Goal: Transaction & Acquisition: Purchase product/service

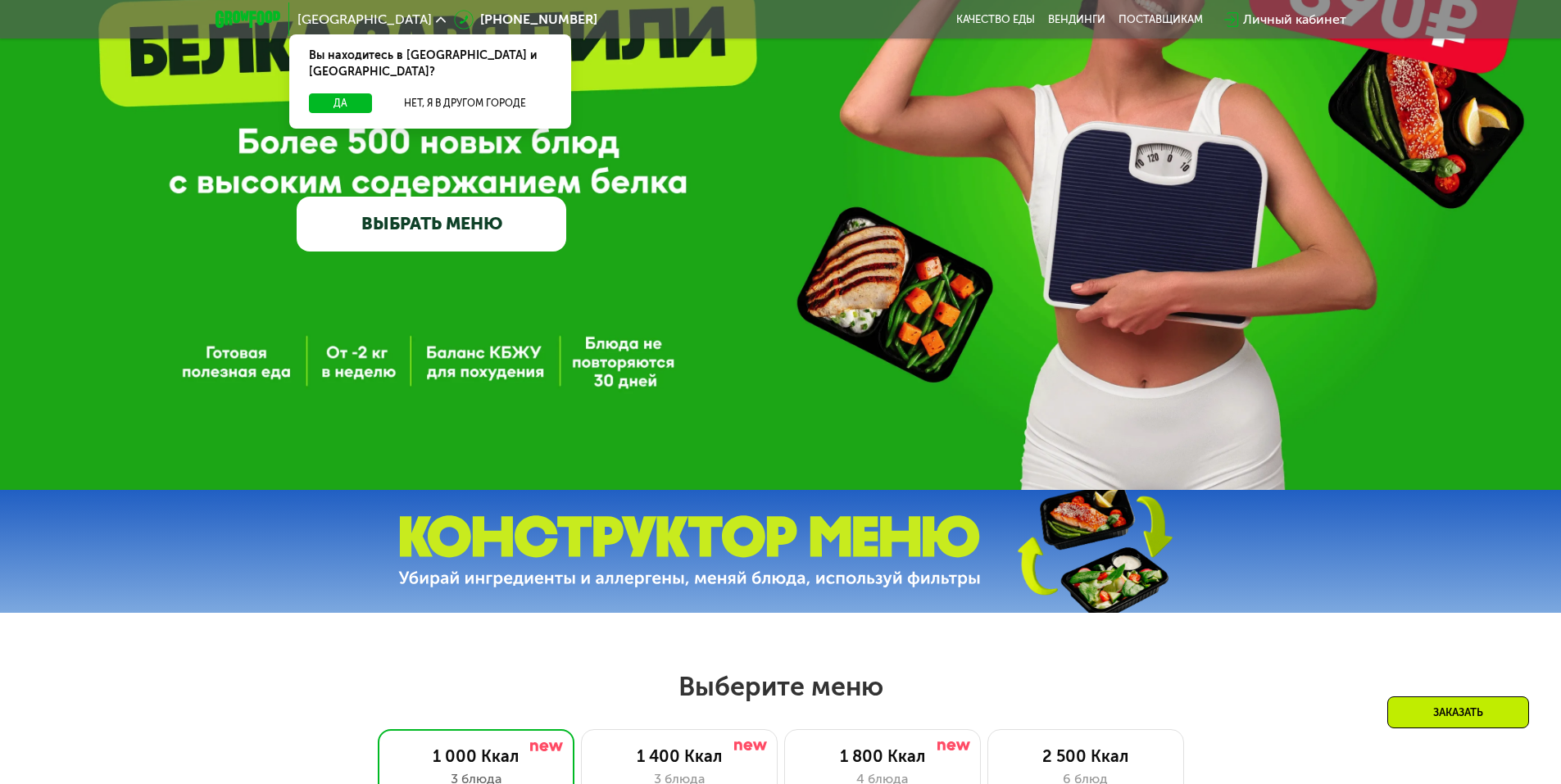
scroll to position [246, 0]
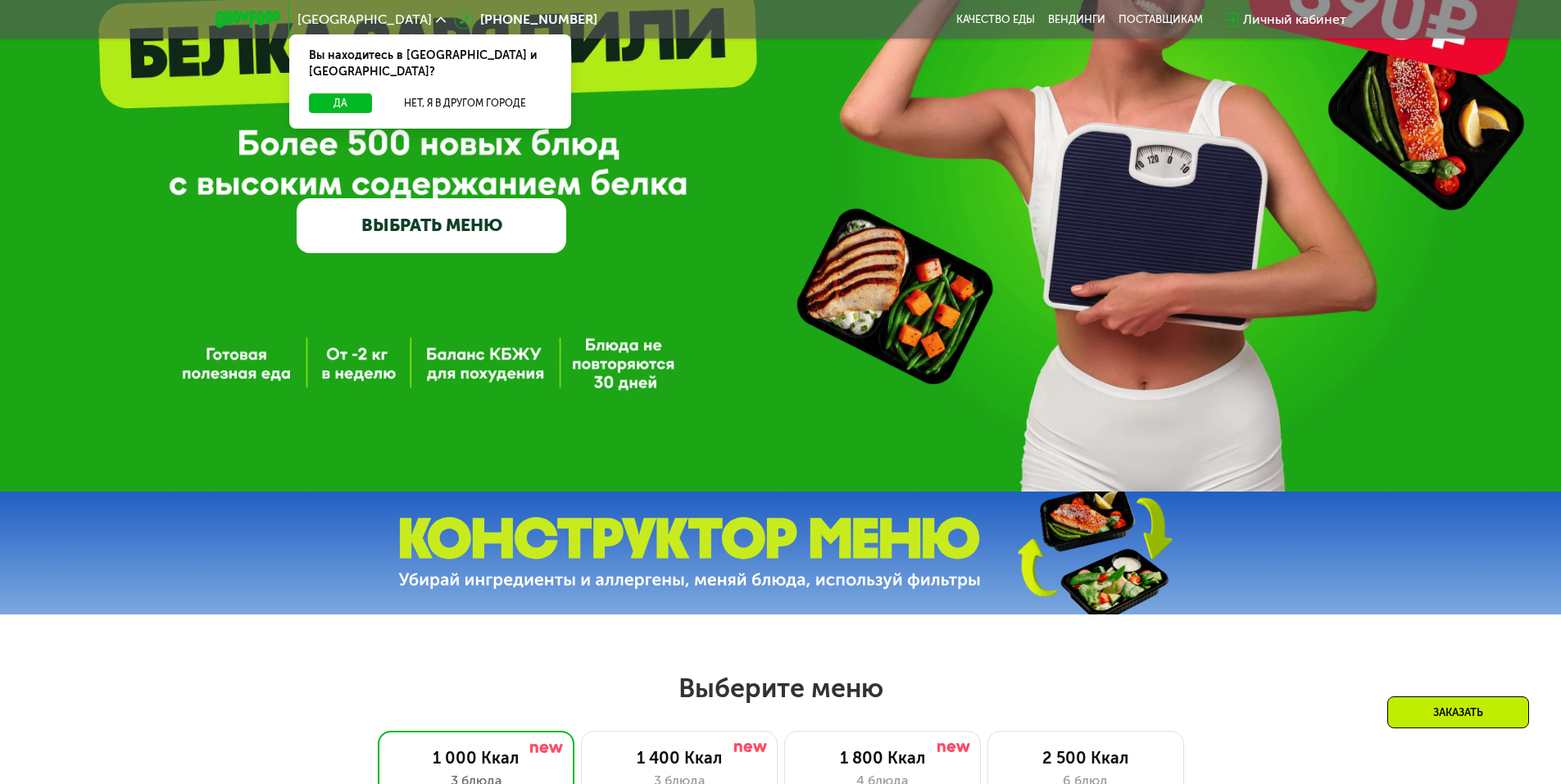
click at [463, 244] on link "ВЫБРАТЬ МЕНЮ" at bounding box center [431, 225] width 270 height 54
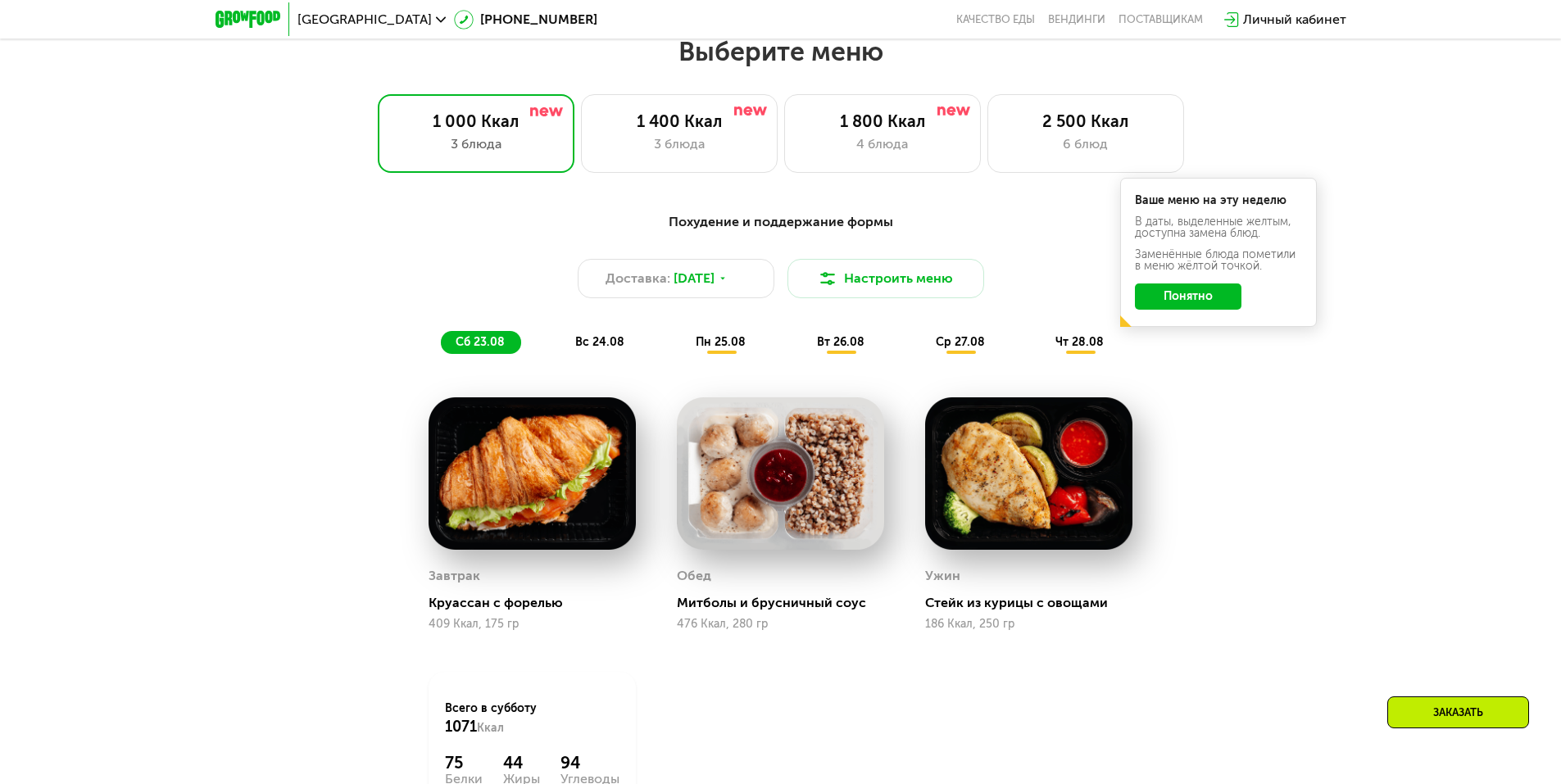
scroll to position [884, 0]
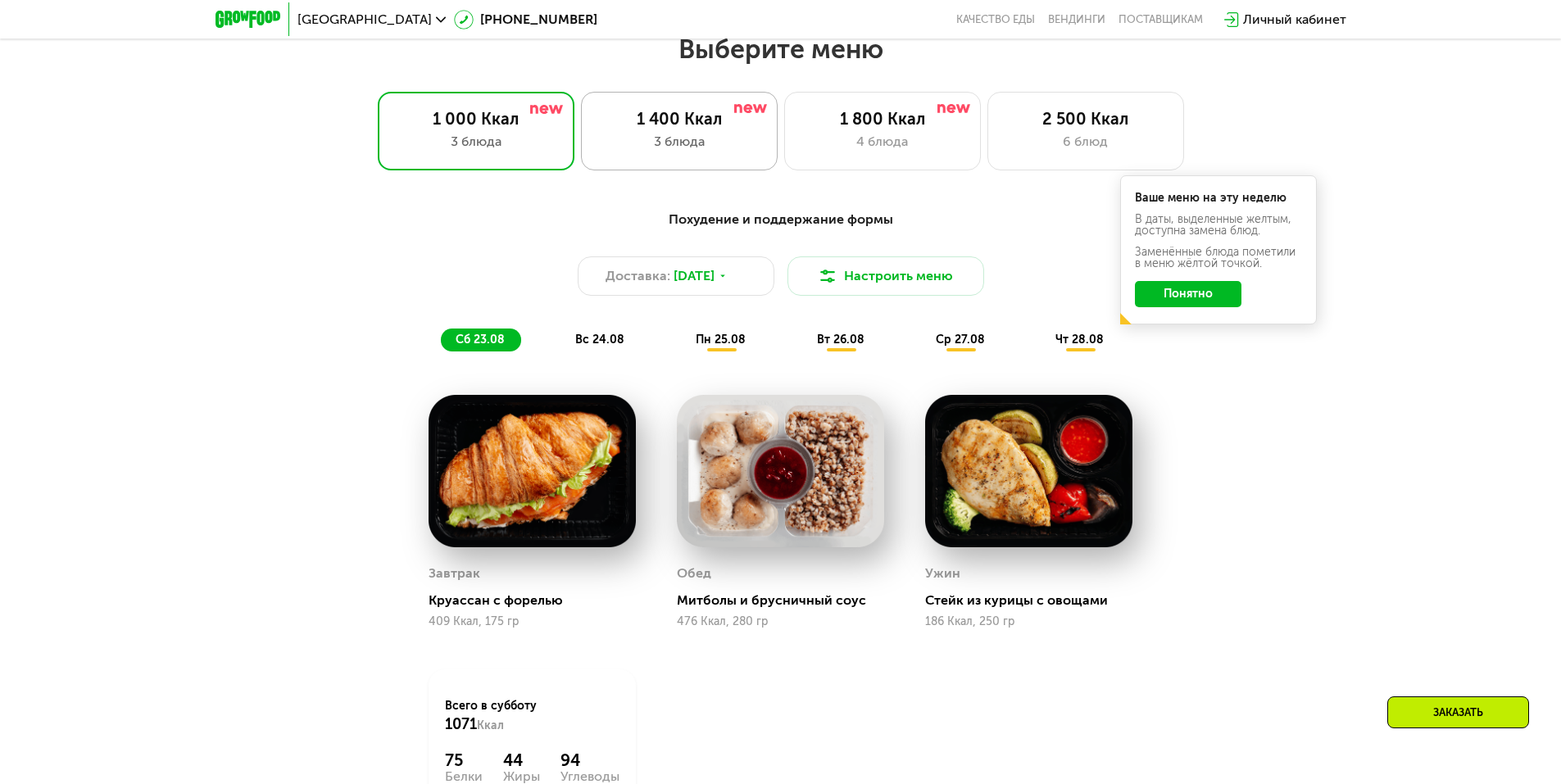
click at [708, 151] on div "3 блюда" at bounding box center [678, 142] width 162 height 20
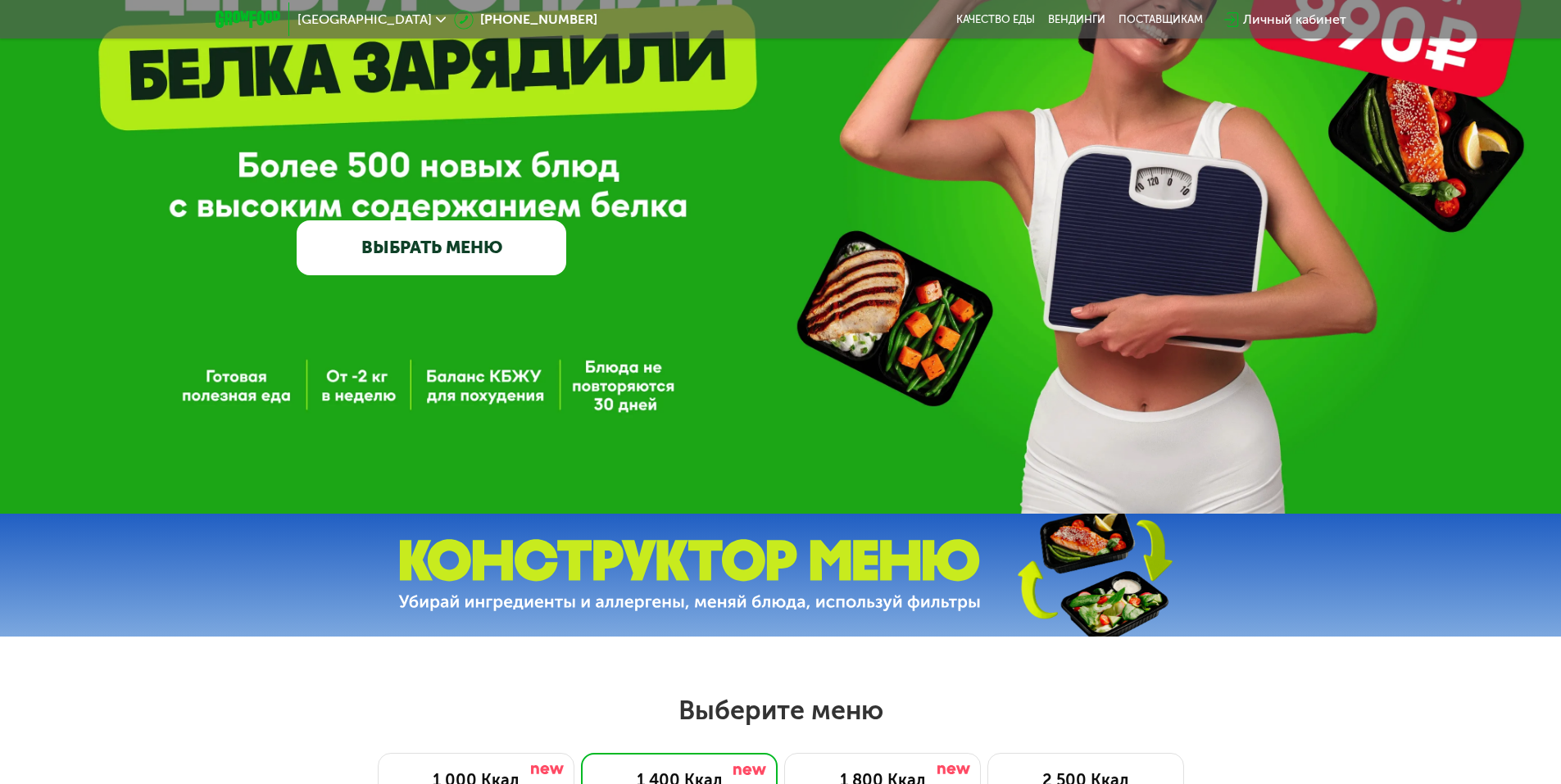
scroll to position [0, 0]
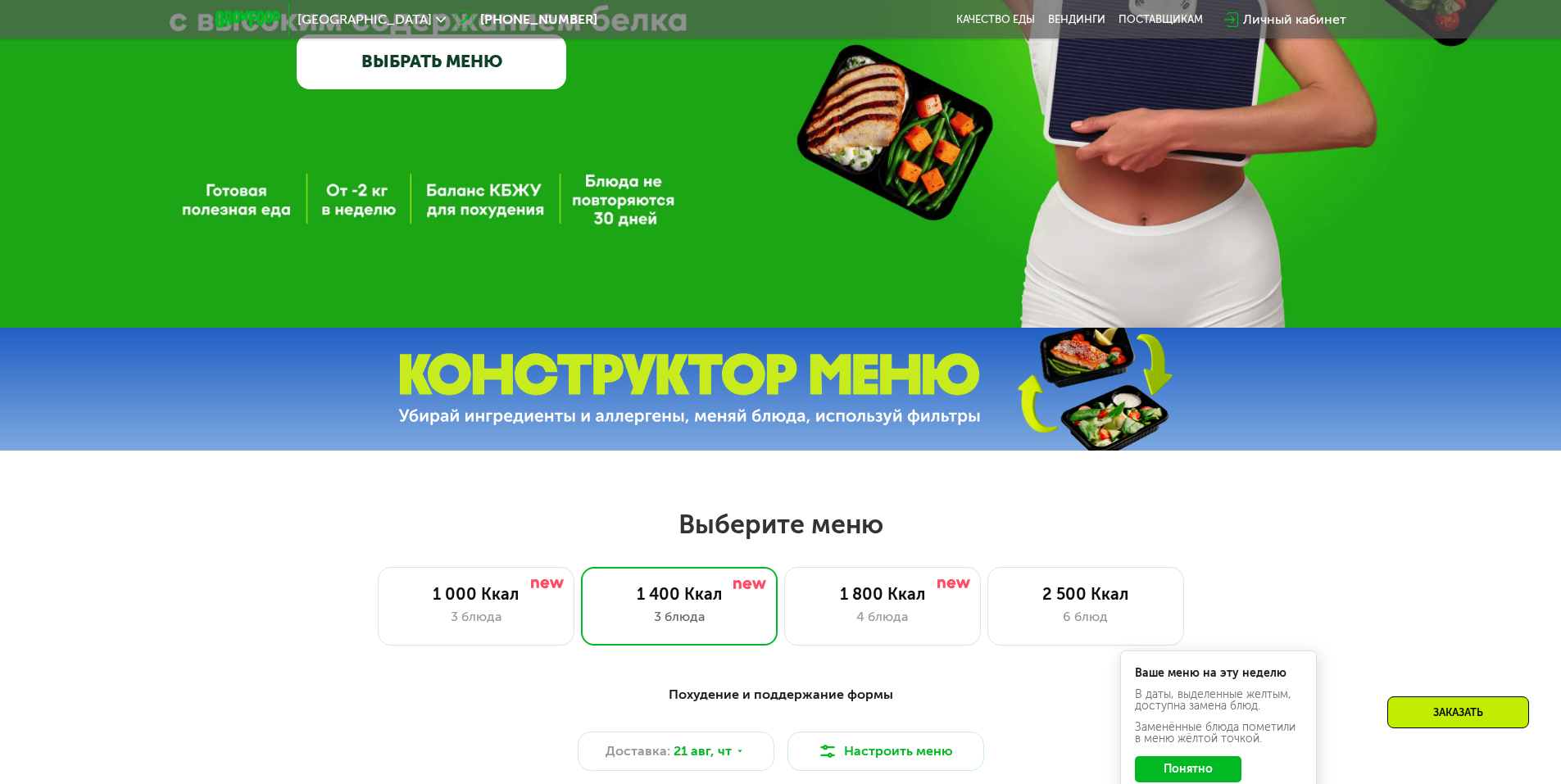
click at [548, 72] on link "ВЫБРАТЬ МЕНЮ" at bounding box center [431, 61] width 270 height 54
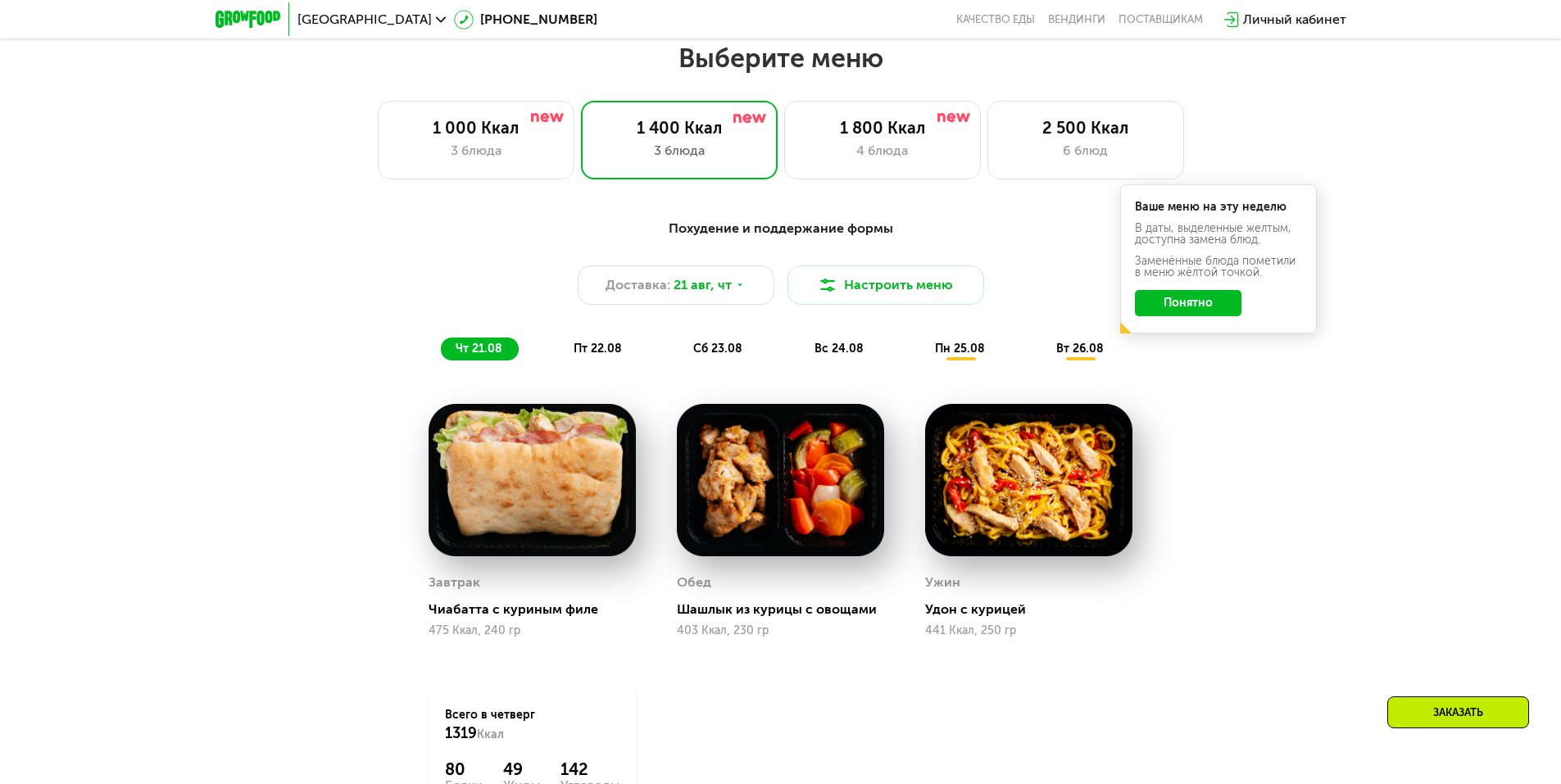
scroll to position [884, 0]
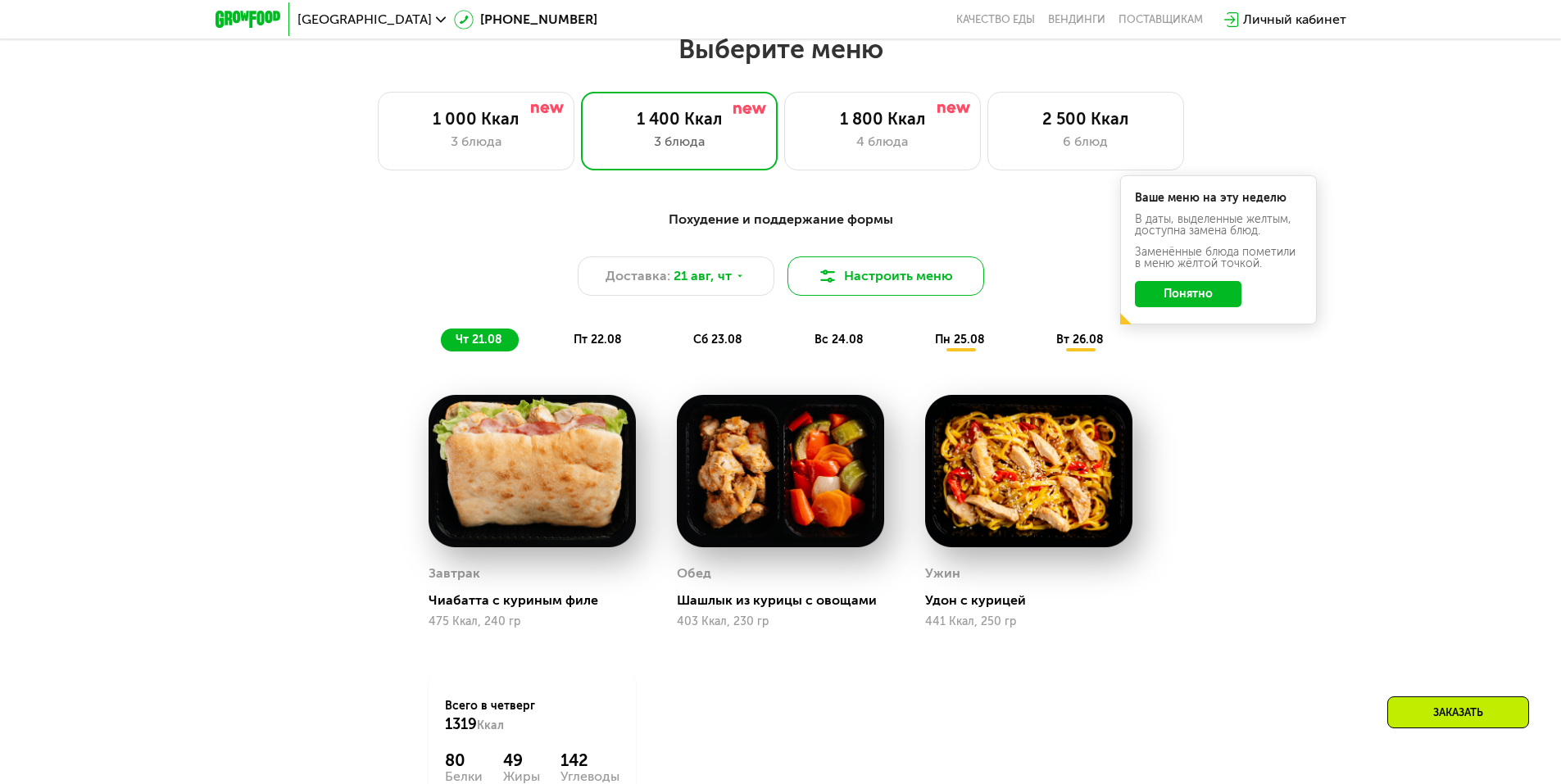
click at [932, 288] on button "Настроить меню" at bounding box center [885, 276] width 196 height 39
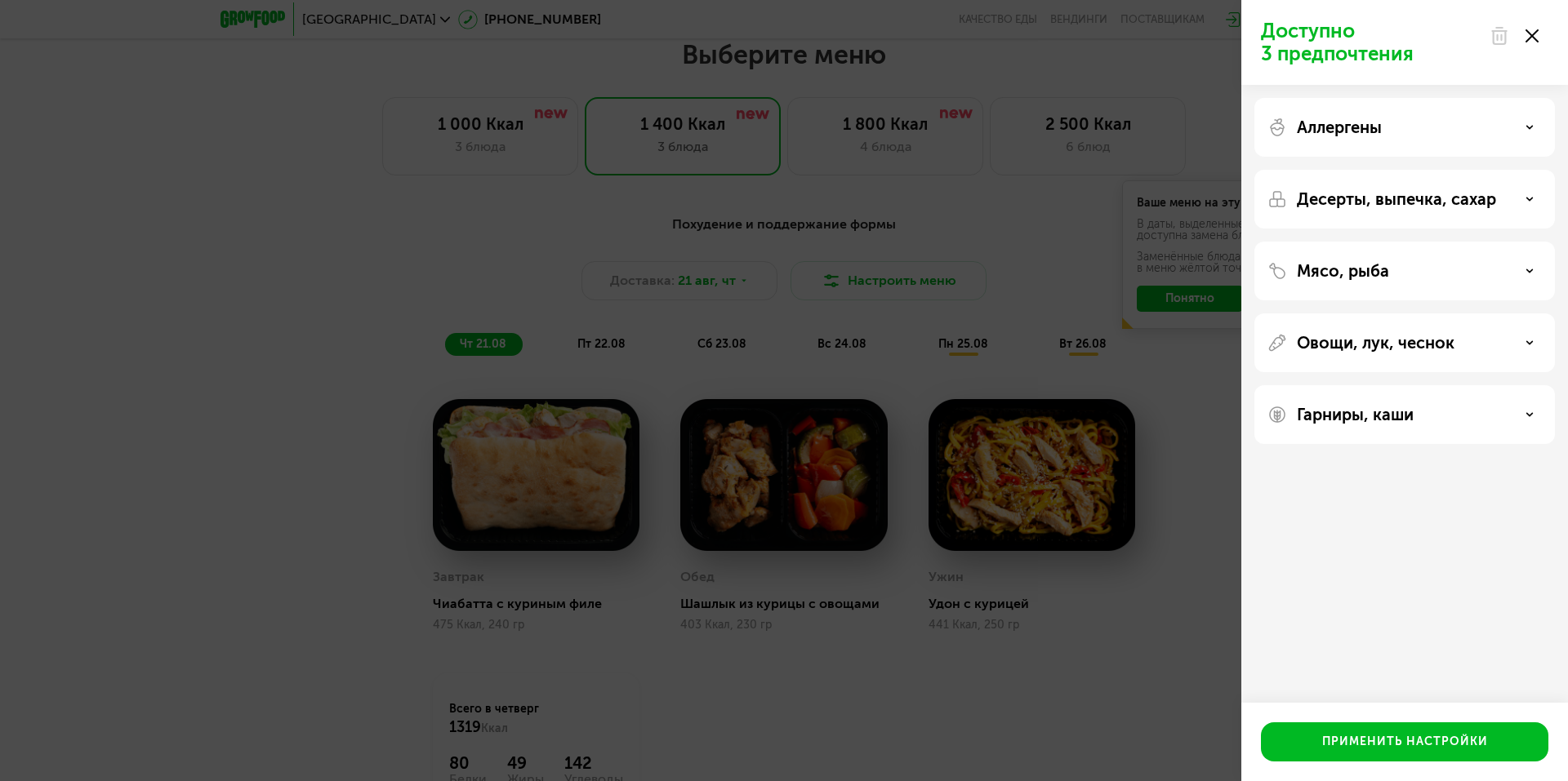
click at [1361, 128] on p "Аллергены" at bounding box center [1339, 128] width 85 height 20
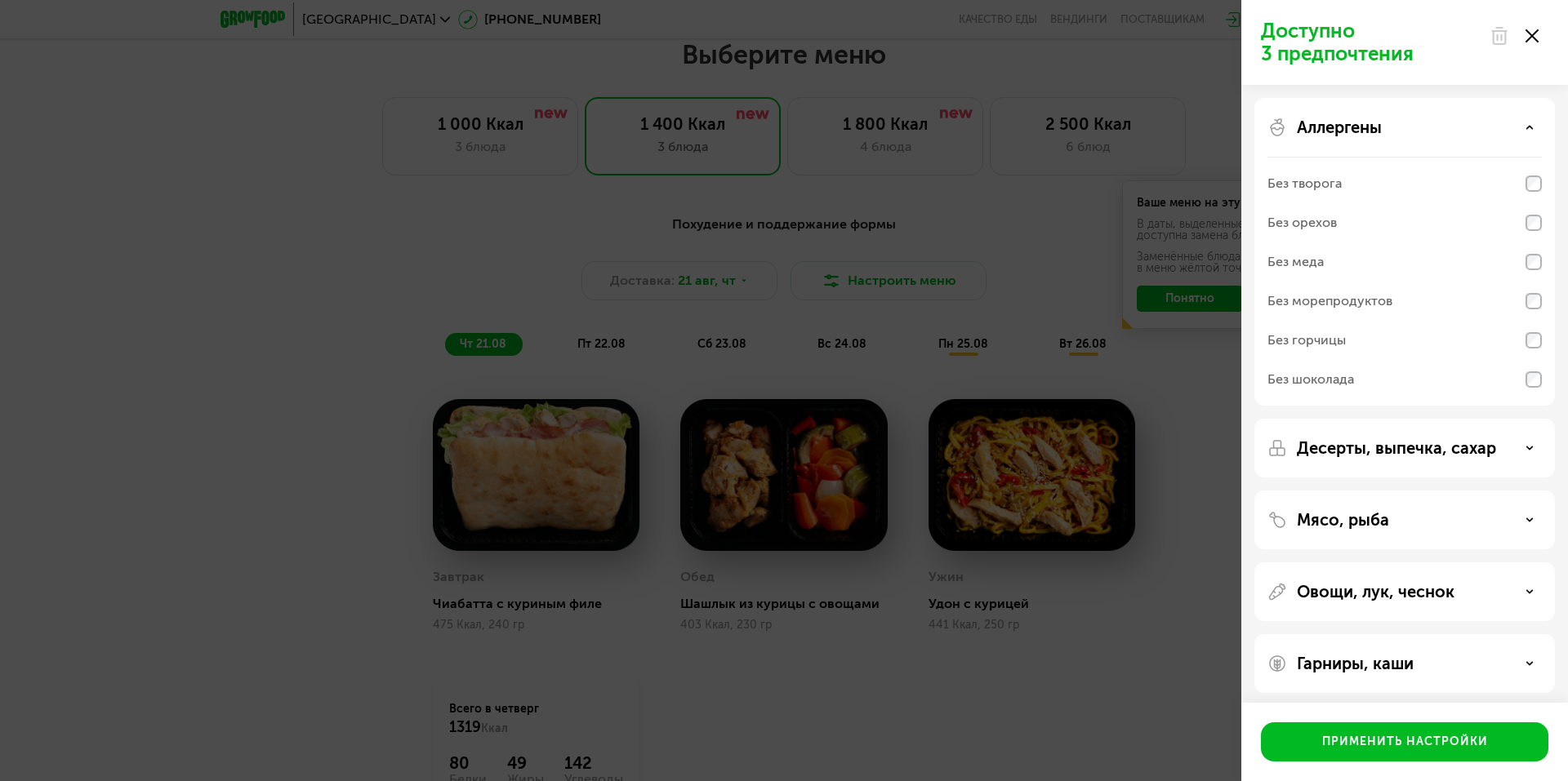
click at [1357, 127] on p "Аллергены" at bounding box center [1339, 128] width 85 height 20
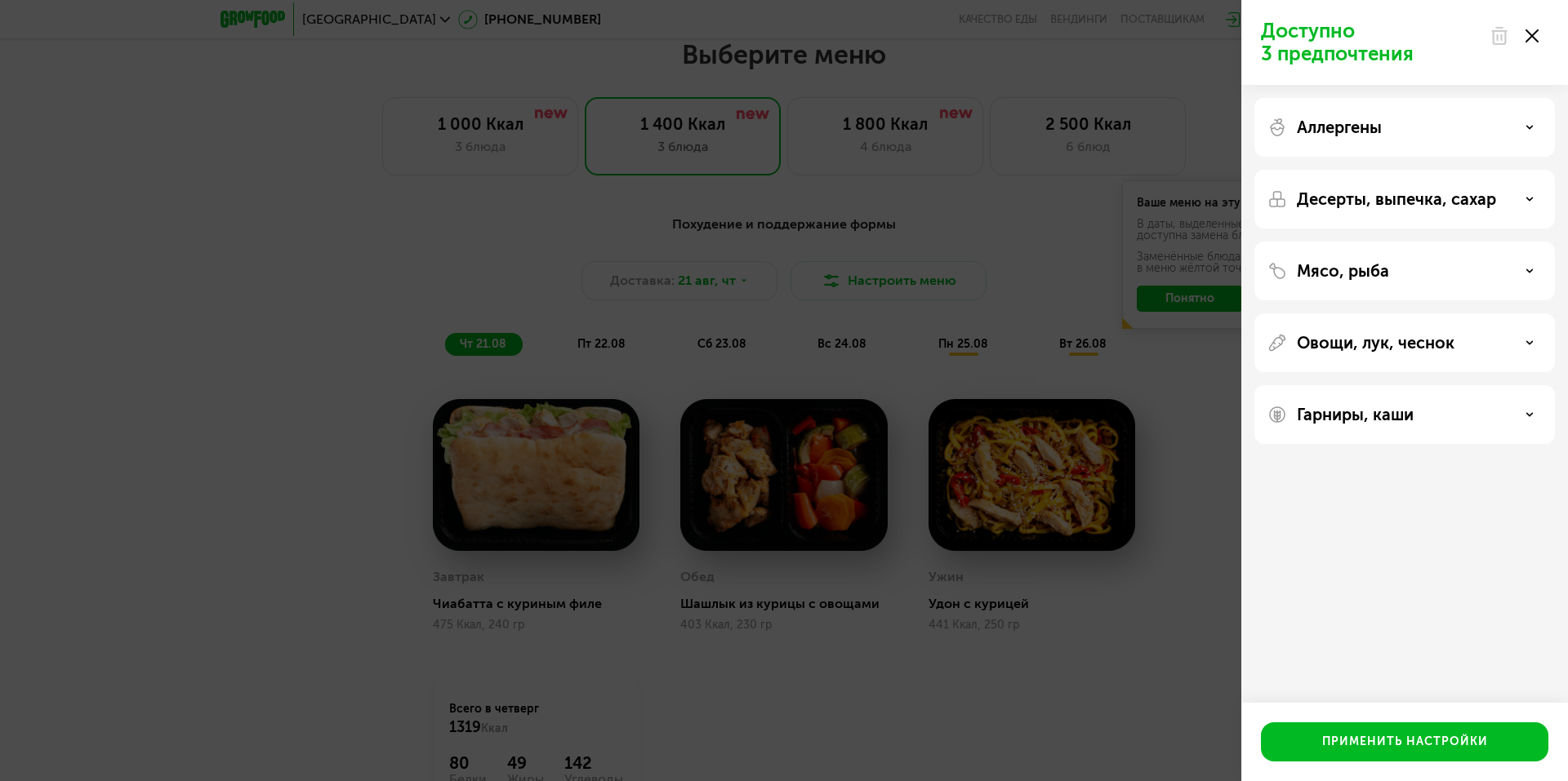
click at [1371, 269] on p "Мясо, рыба" at bounding box center [1342, 271] width 92 height 20
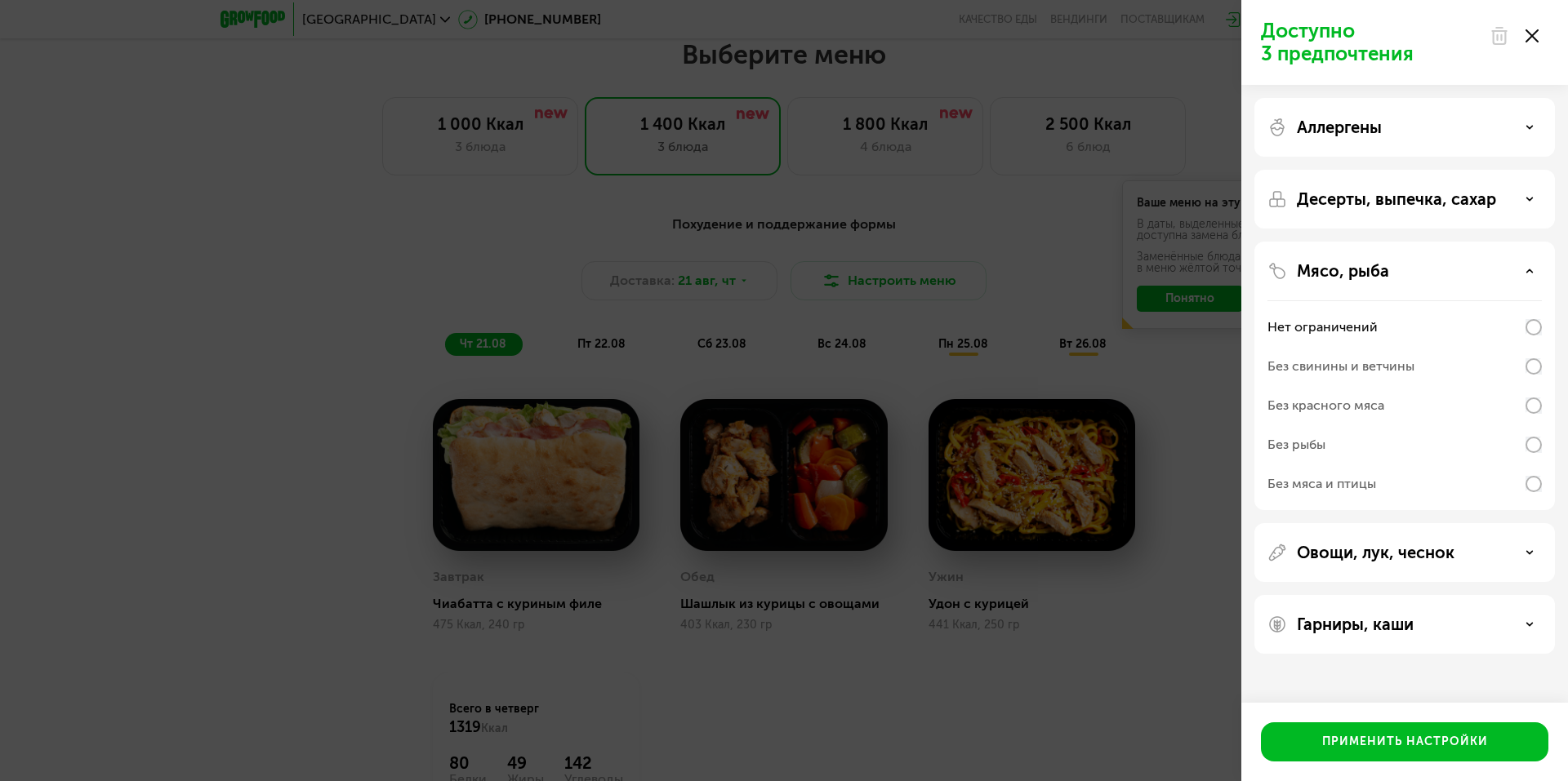
click at [1103, 597] on div "Доступно 3 предпочтения Аллергены Десерты, выпечка, сахар Мясо, рыба Нет ограни…" at bounding box center [784, 390] width 1568 height 781
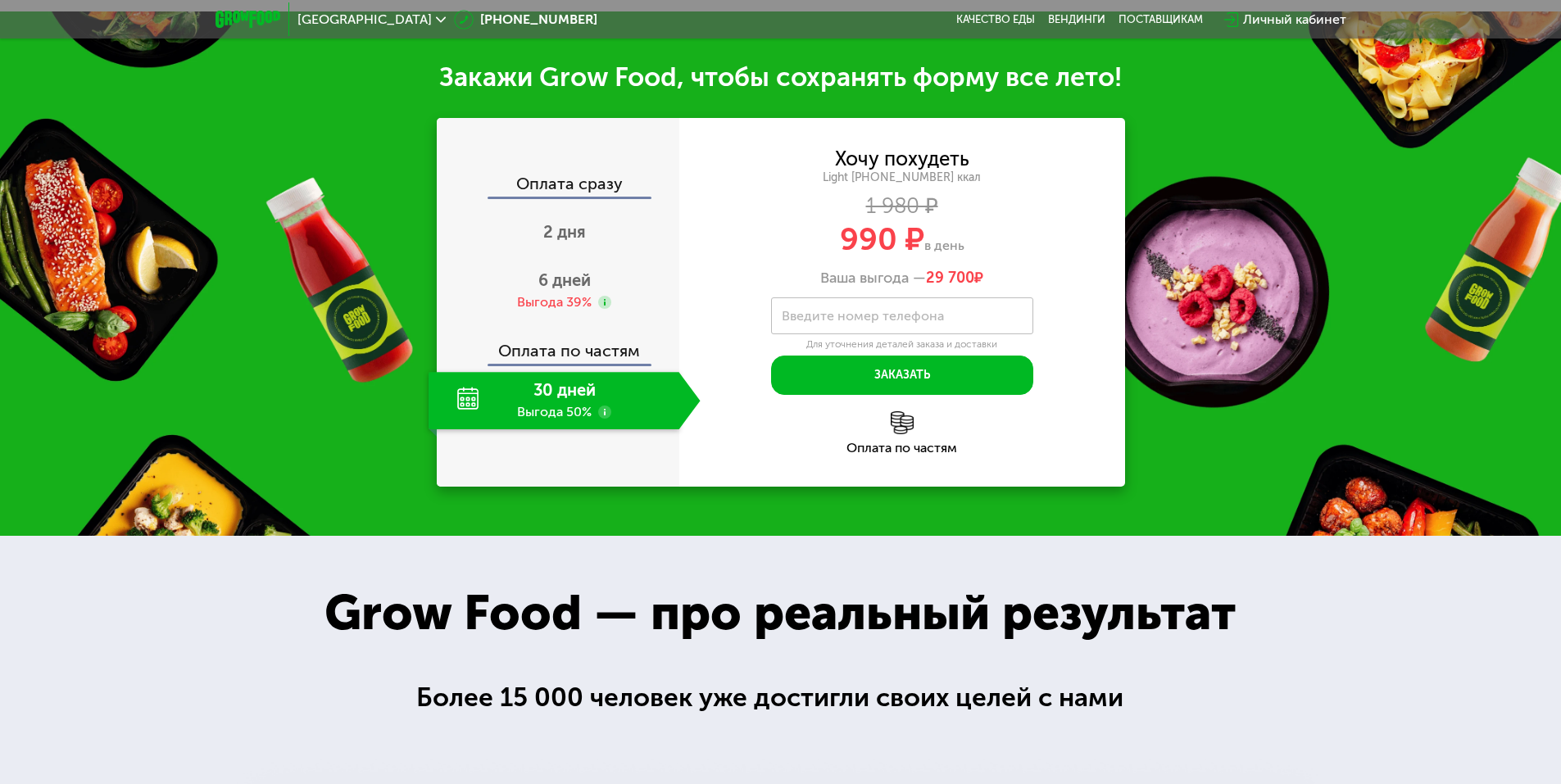
scroll to position [0, 0]
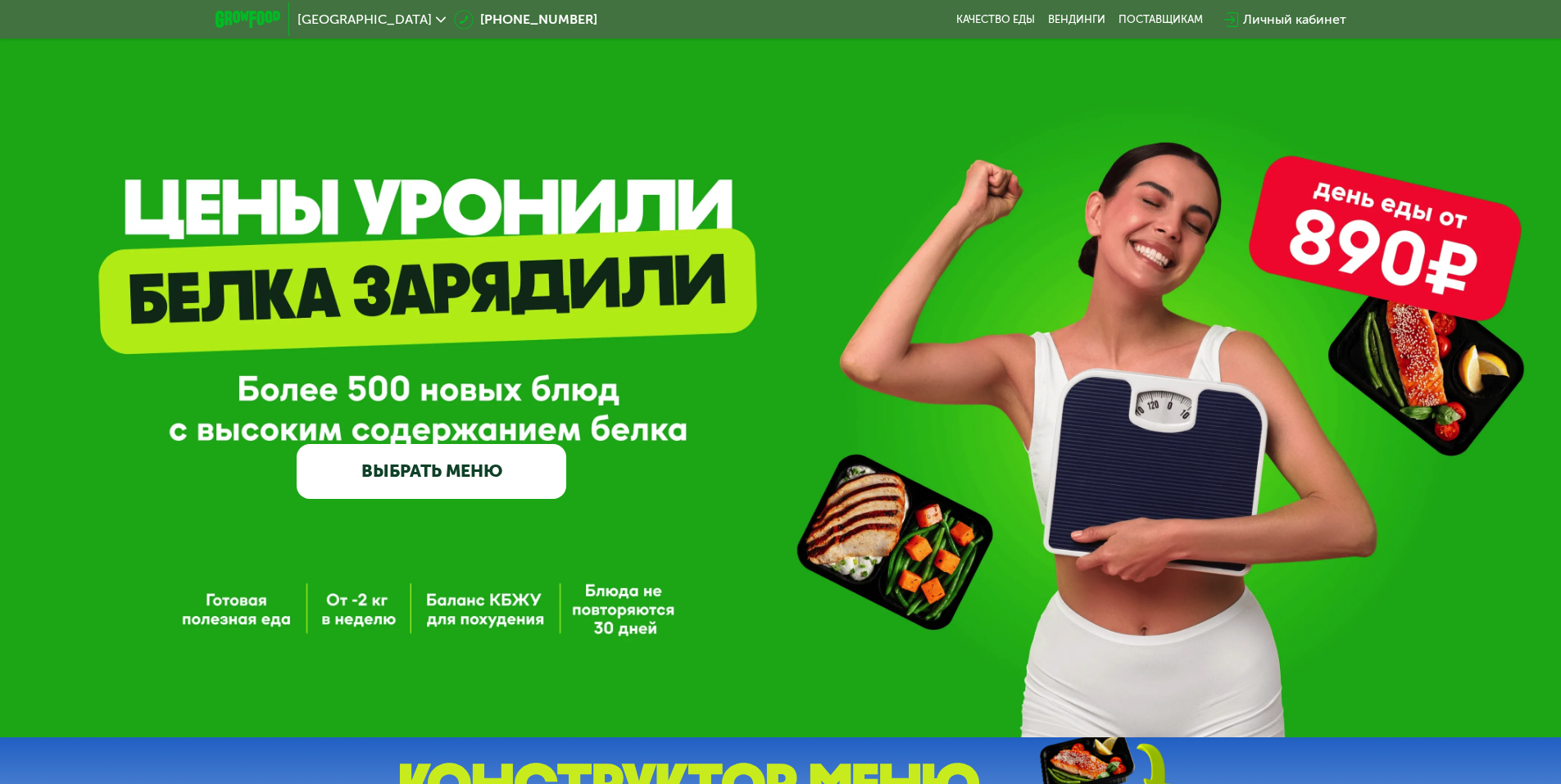
drag, startPoint x: 886, startPoint y: 610, endPoint x: 959, endPoint y: 189, distance: 427.3
click at [553, 473] on link "ВЫБРАТЬ МЕНЮ" at bounding box center [431, 471] width 270 height 54
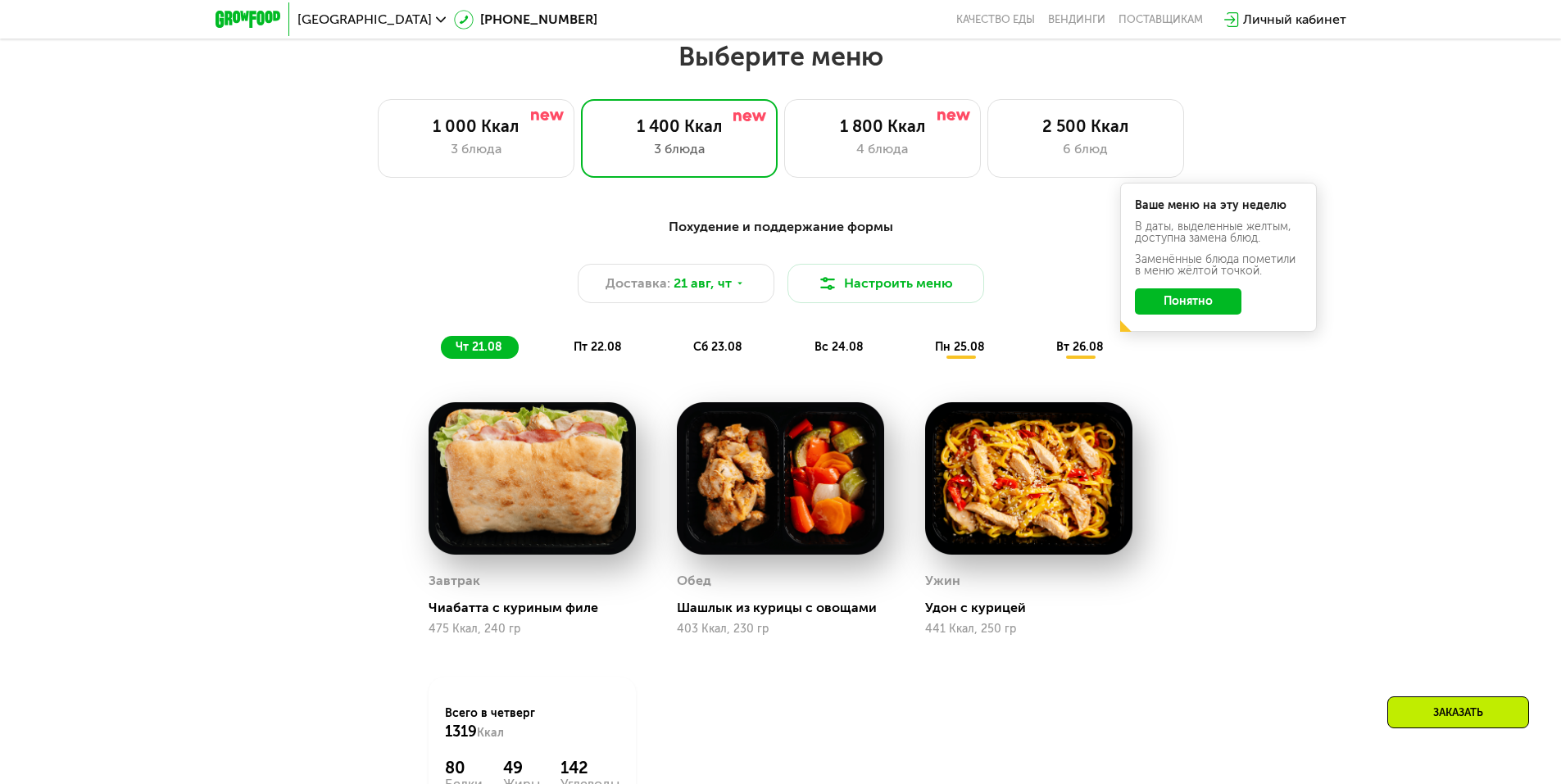
scroll to position [884, 0]
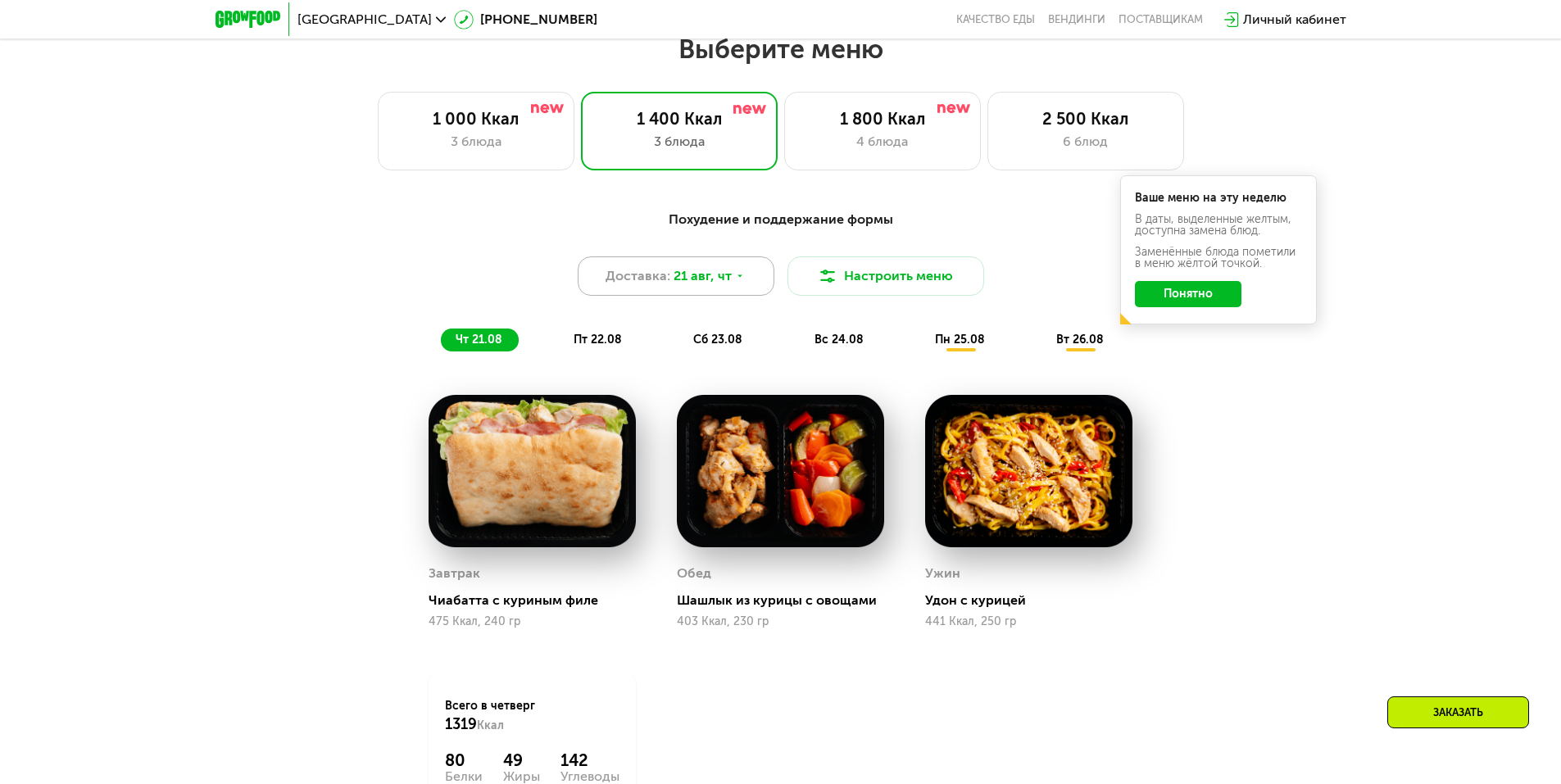
click at [764, 292] on div "Доставка: [DATE]" at bounding box center [676, 276] width 196 height 39
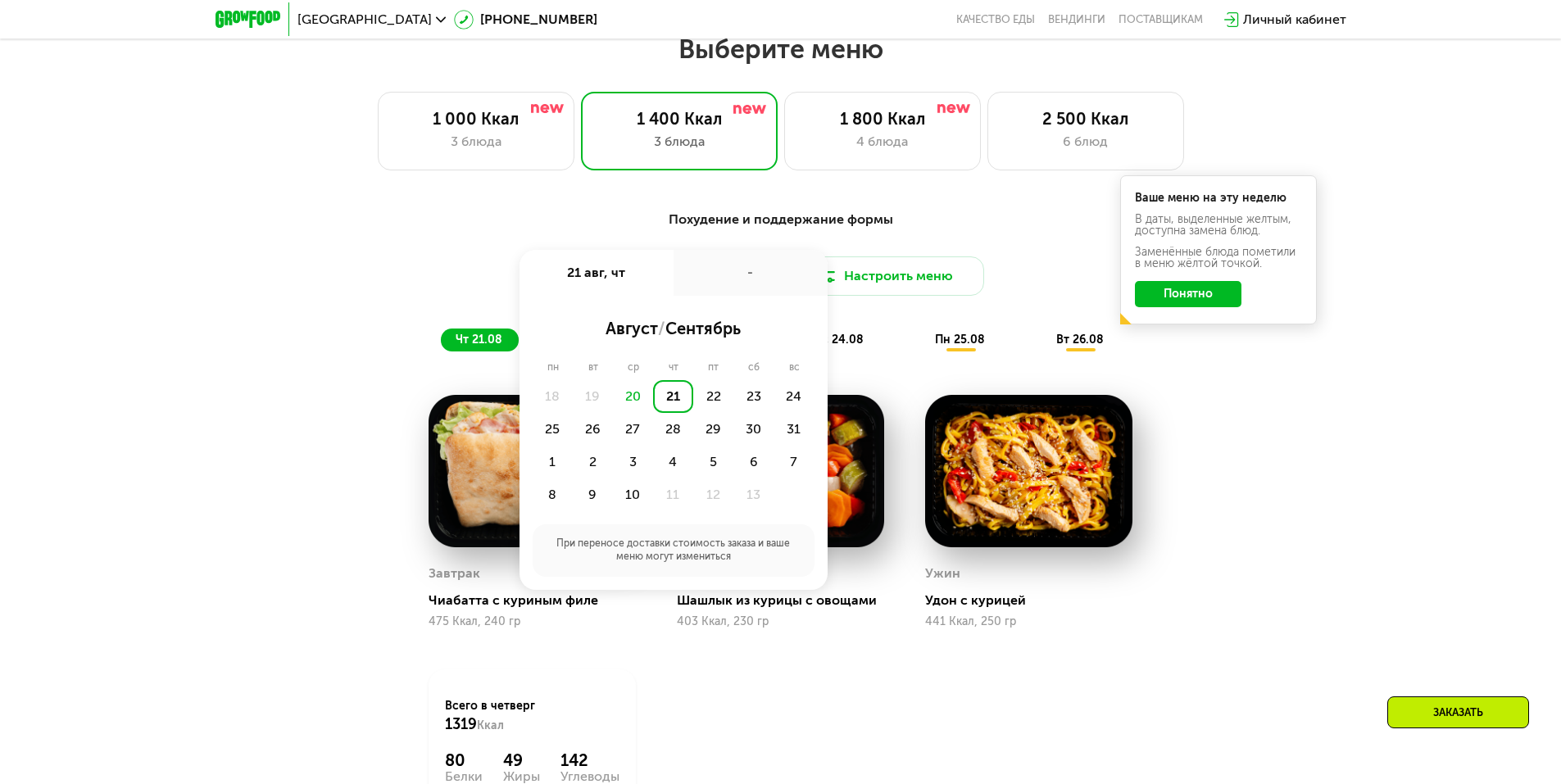
click at [905, 216] on div "Похудение и поддержание формы" at bounding box center [780, 220] width 970 height 21
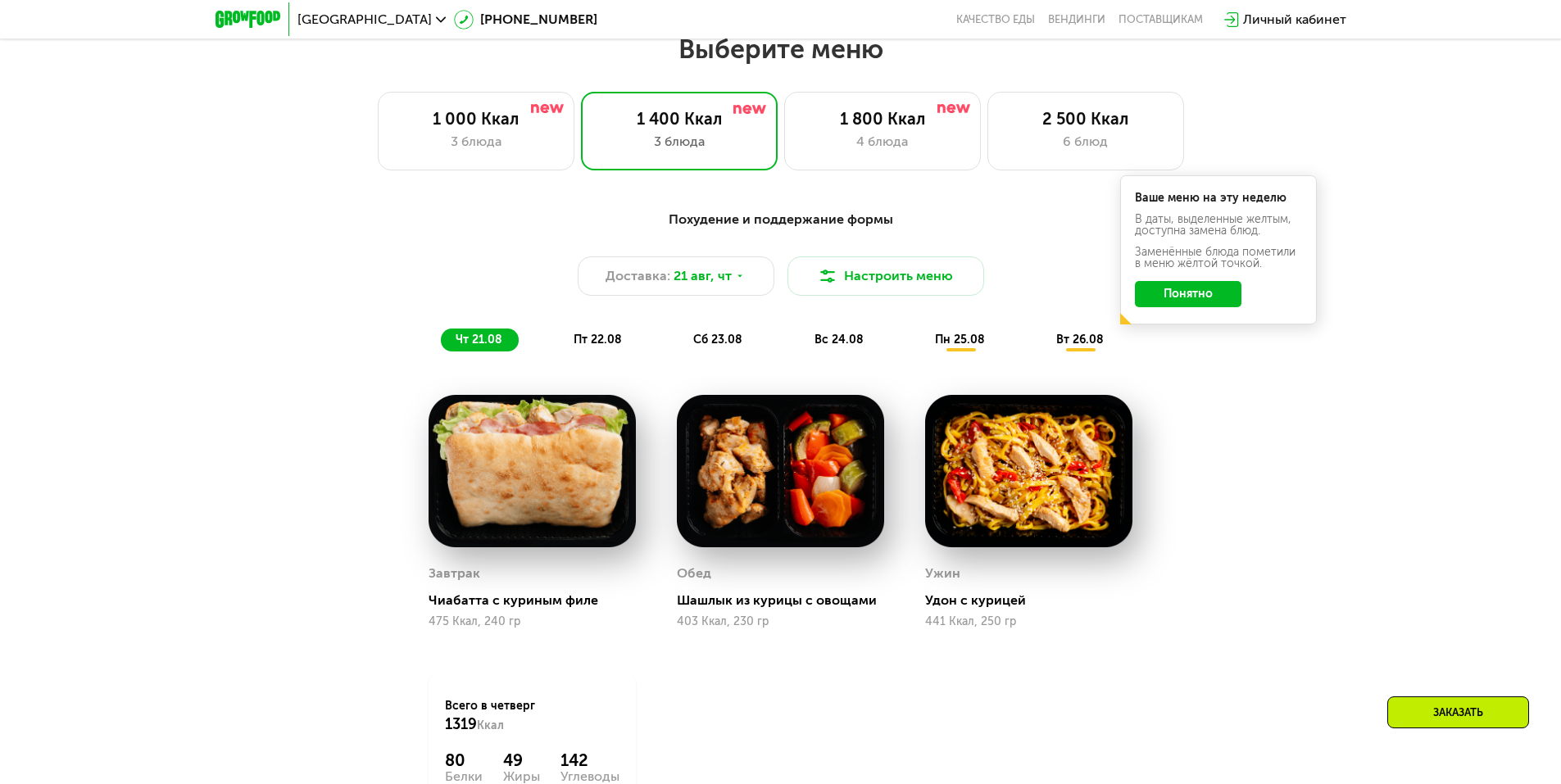
click at [1208, 306] on button "Понятно" at bounding box center [1187, 294] width 107 height 26
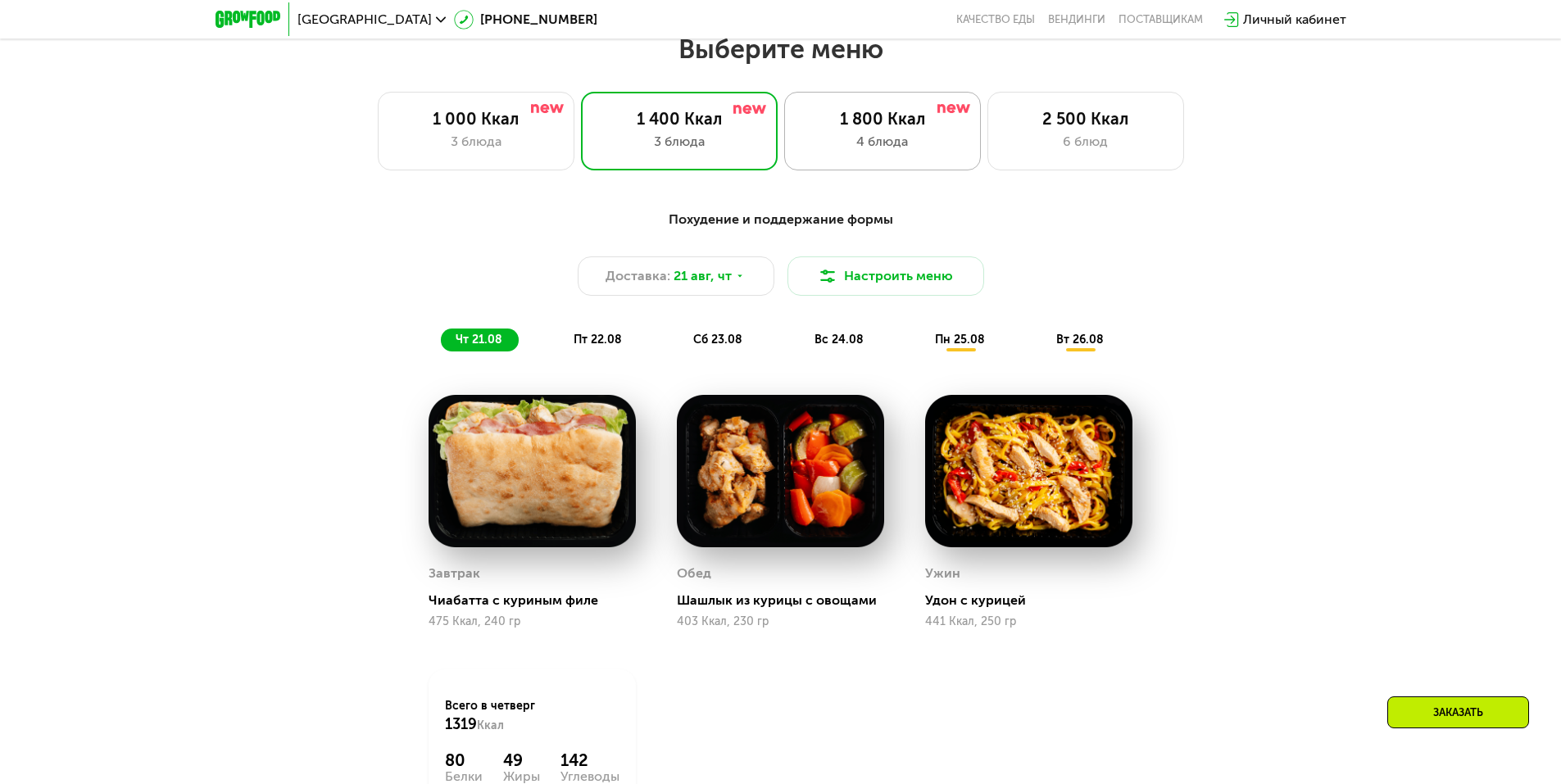
click at [914, 151] on div "4 блюда" at bounding box center [882, 142] width 162 height 20
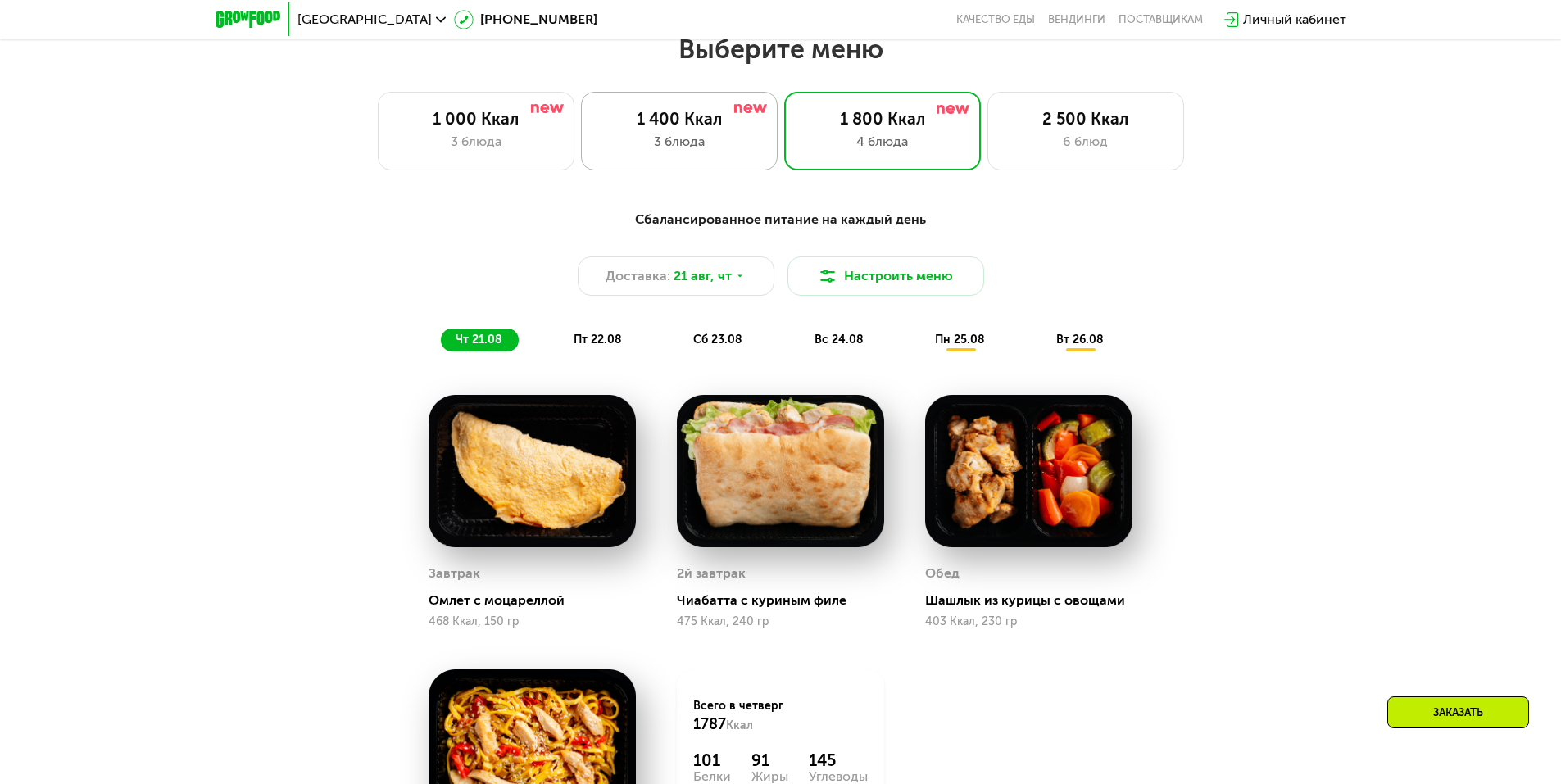
click at [750, 143] on div "3 блюда" at bounding box center [678, 142] width 162 height 20
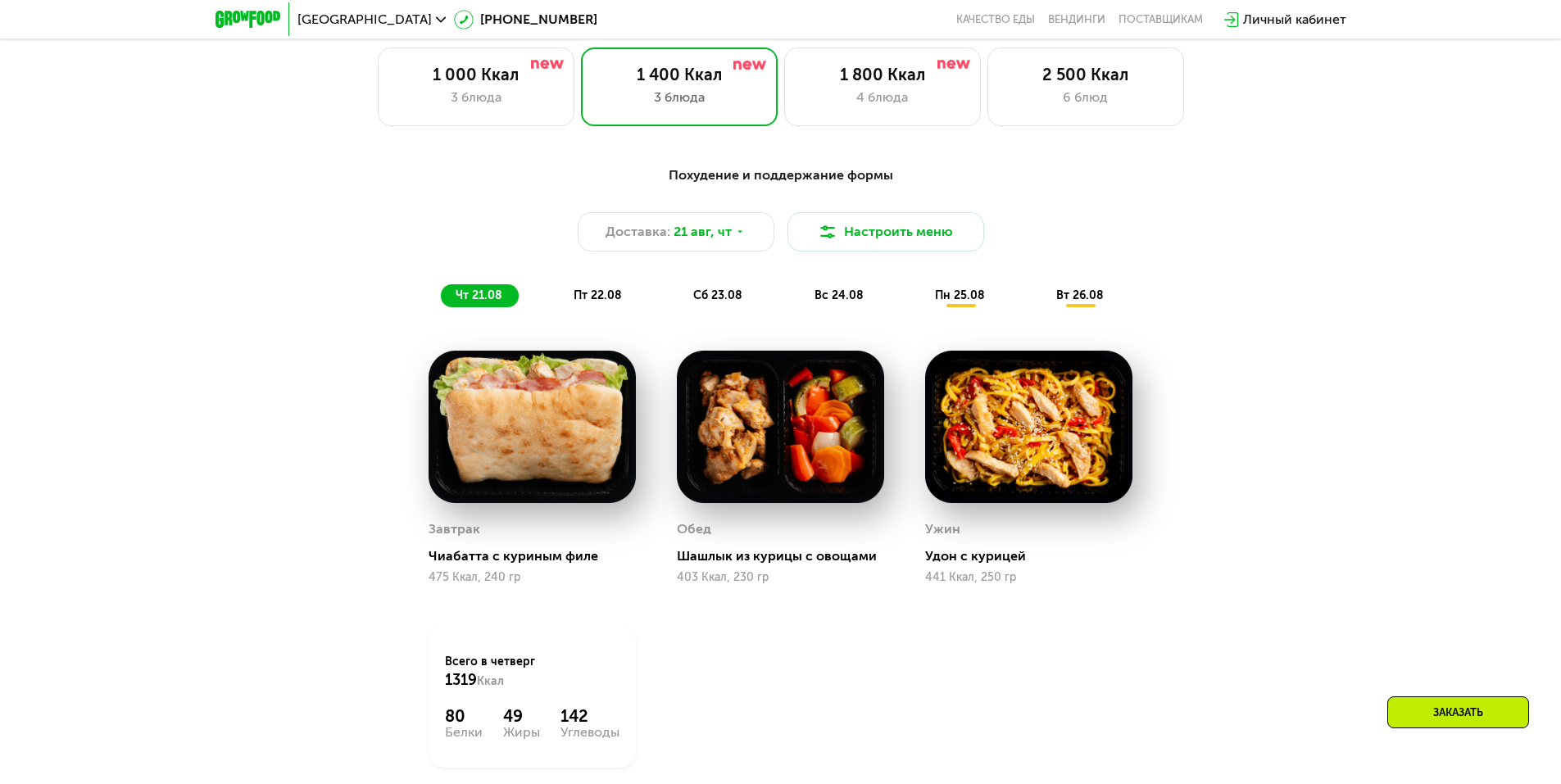
scroll to position [967, 0]
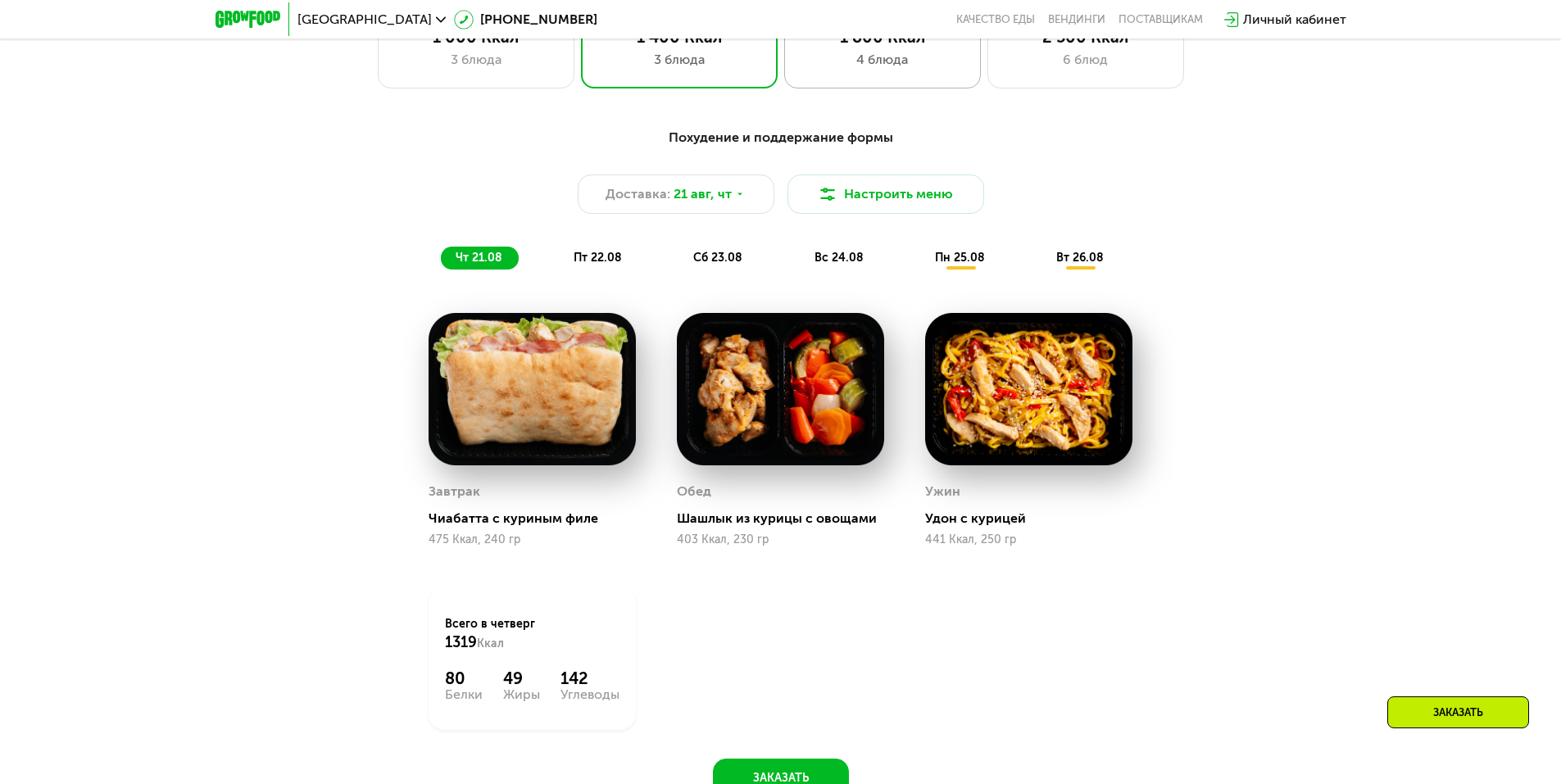
click at [871, 70] on div "4 блюда" at bounding box center [882, 60] width 162 height 20
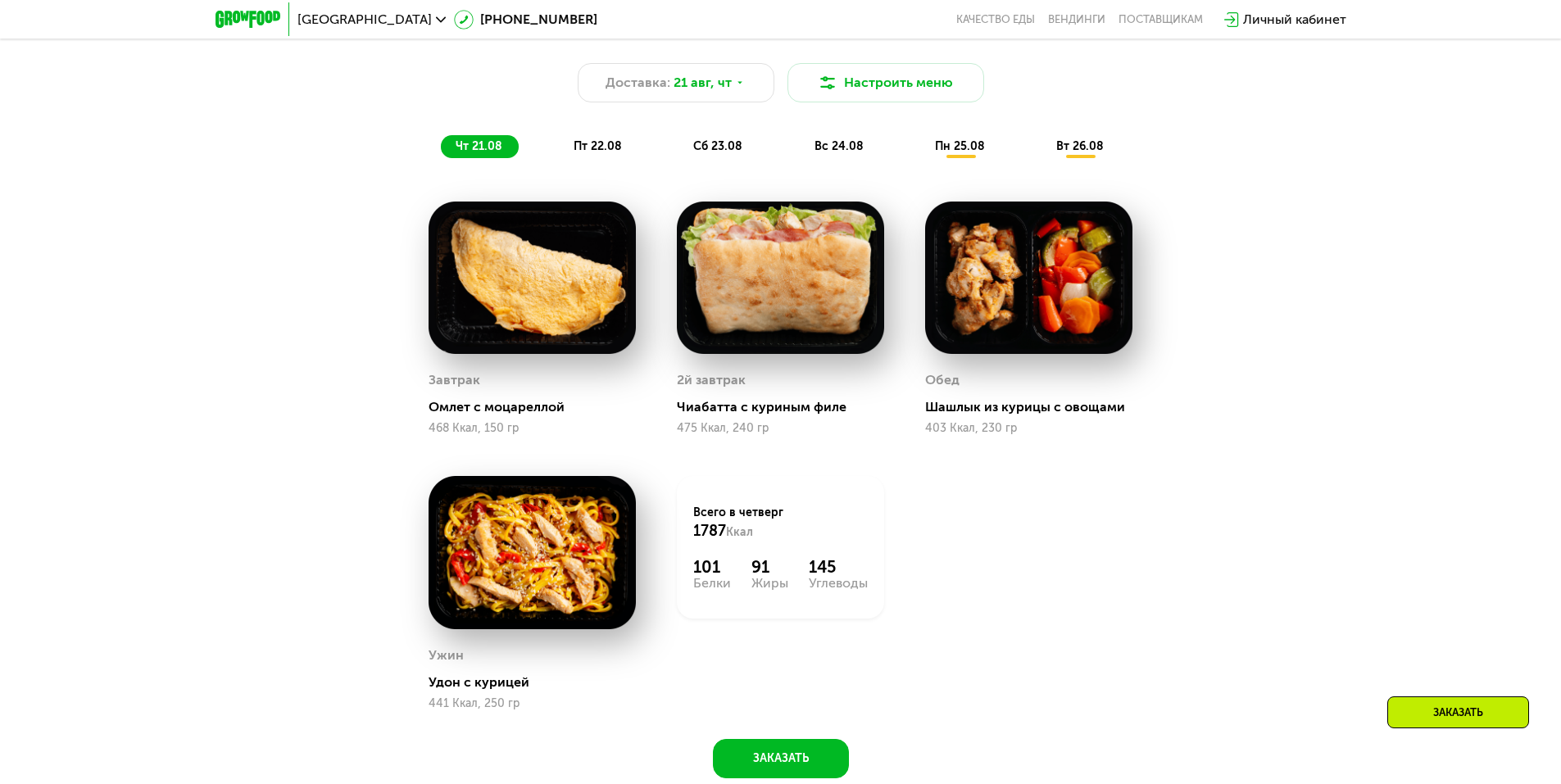
scroll to position [1048, 0]
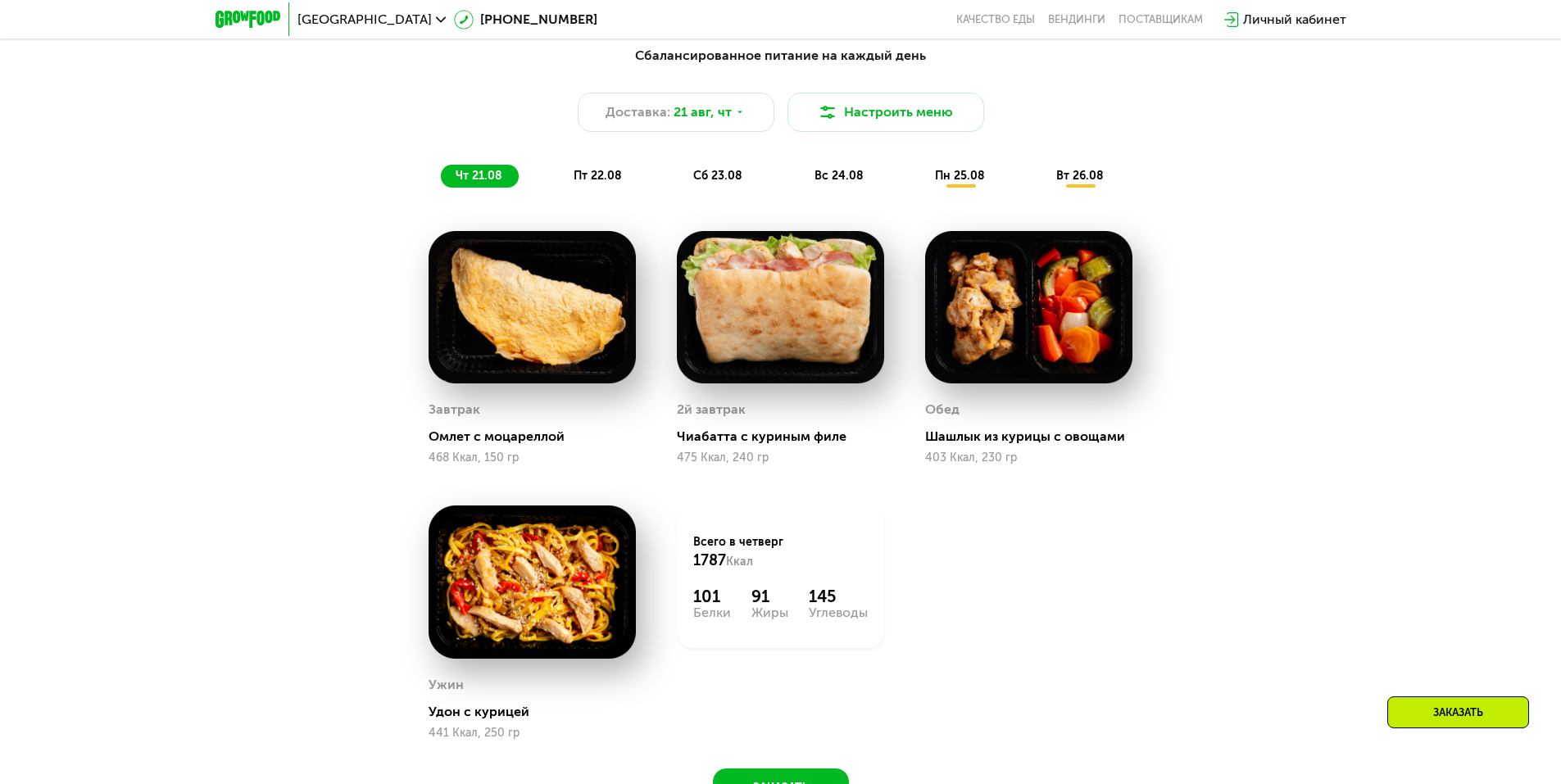
click at [590, 177] on span "пт 22.08" at bounding box center [598, 176] width 48 height 14
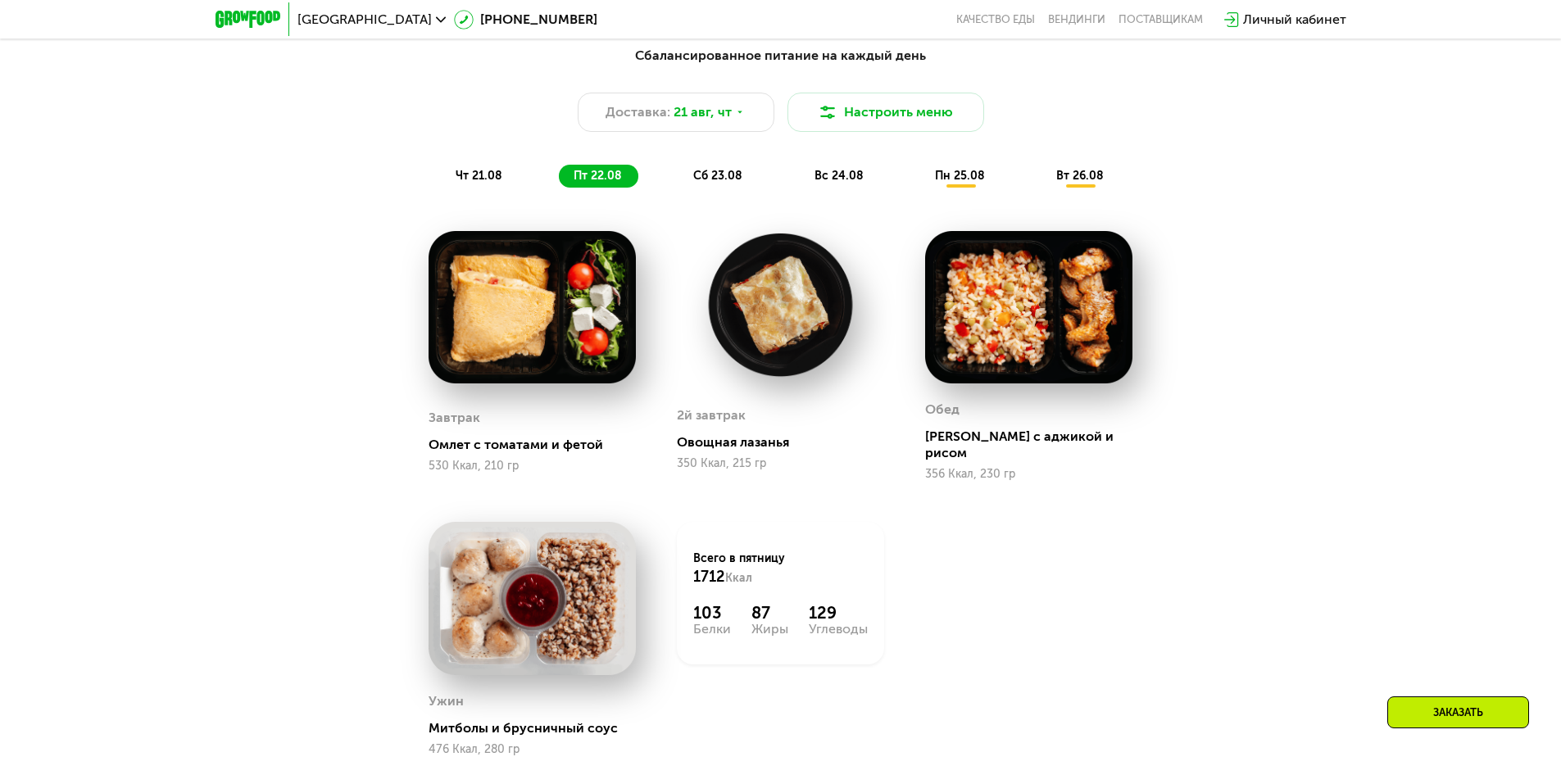
click at [715, 183] on span "сб 23.08" at bounding box center [718, 176] width 49 height 14
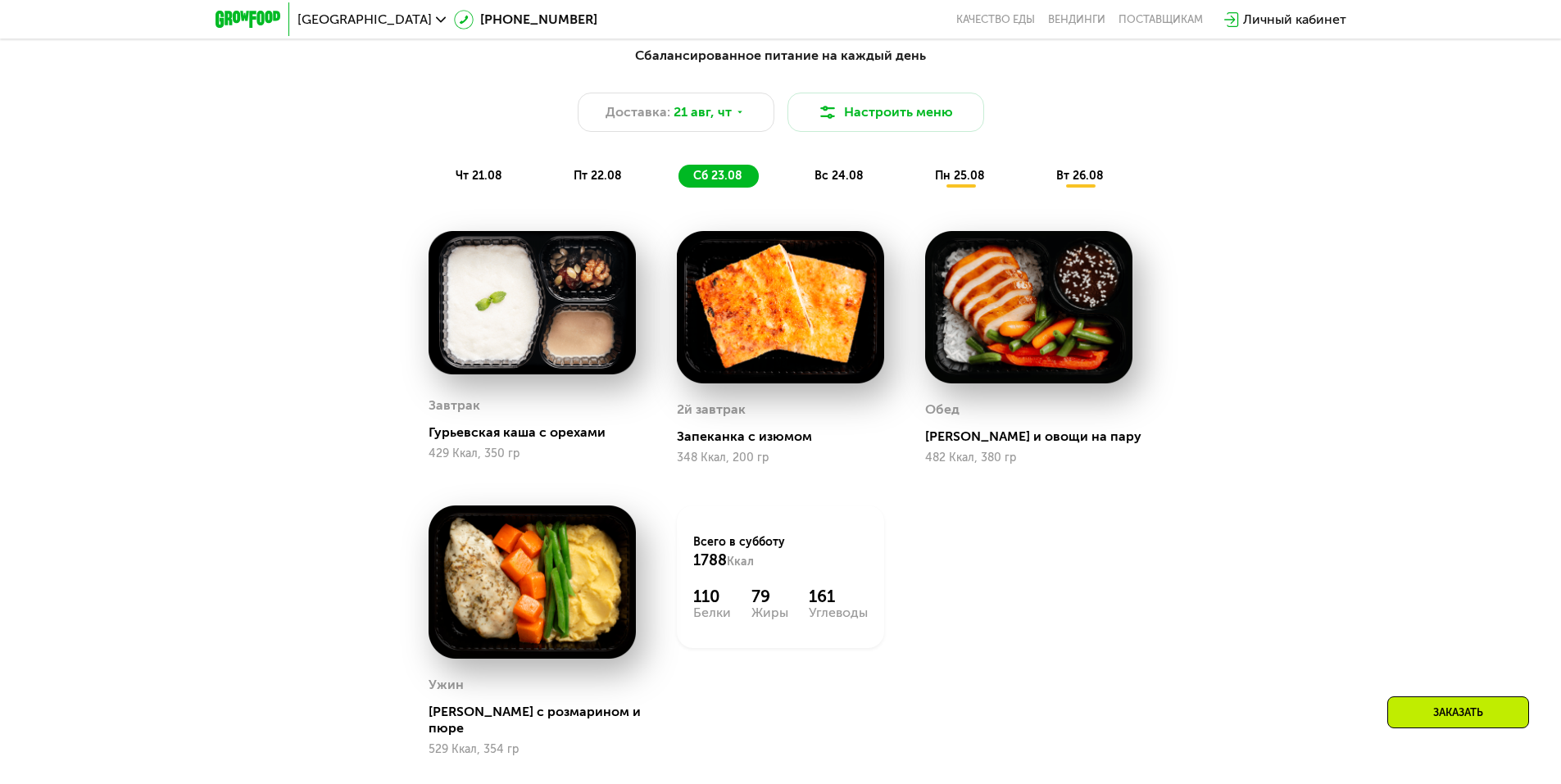
click at [852, 178] on span "вс 24.08" at bounding box center [839, 176] width 49 height 14
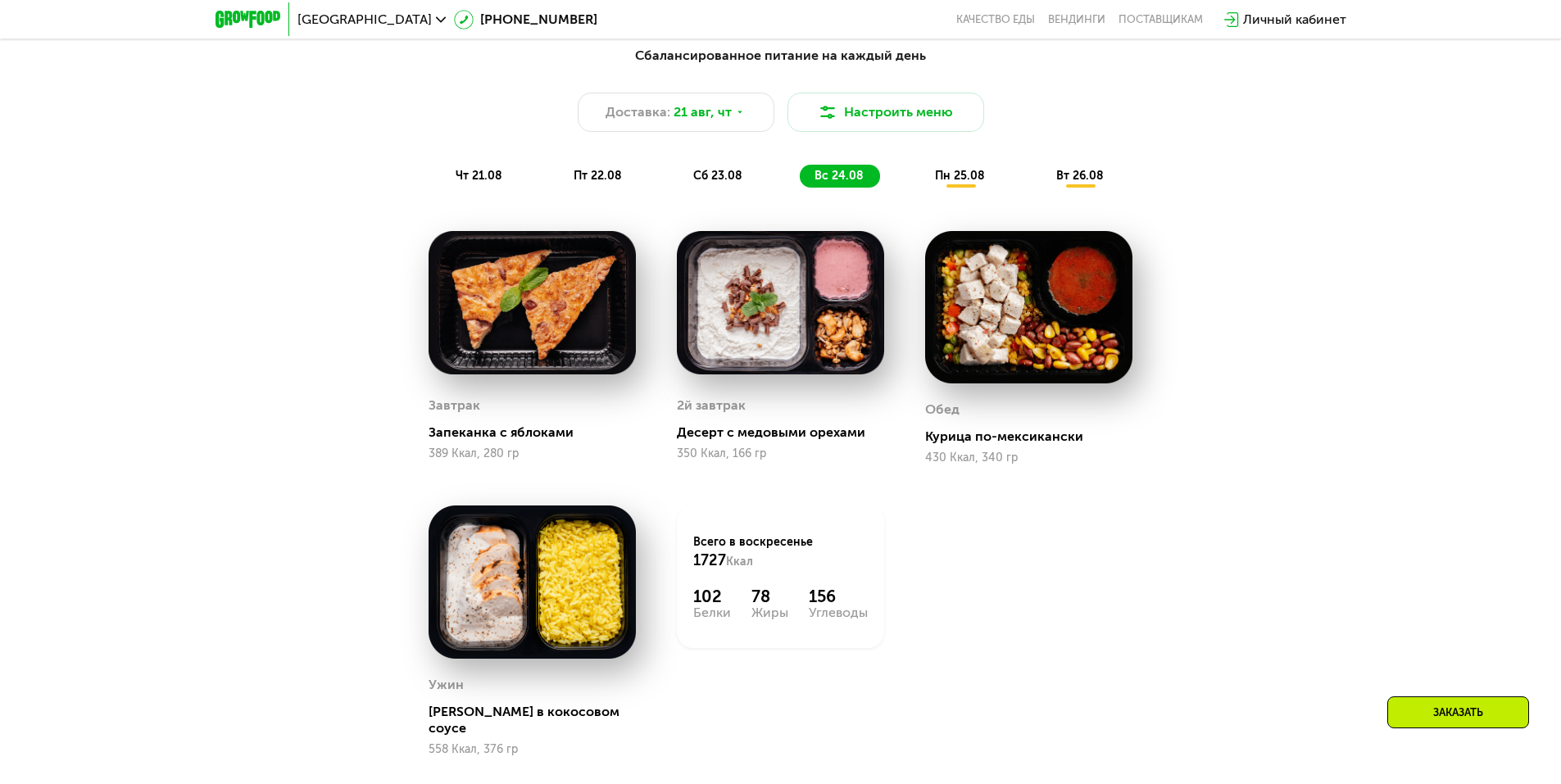
click at [962, 176] on span "пн 25.08" at bounding box center [960, 176] width 50 height 14
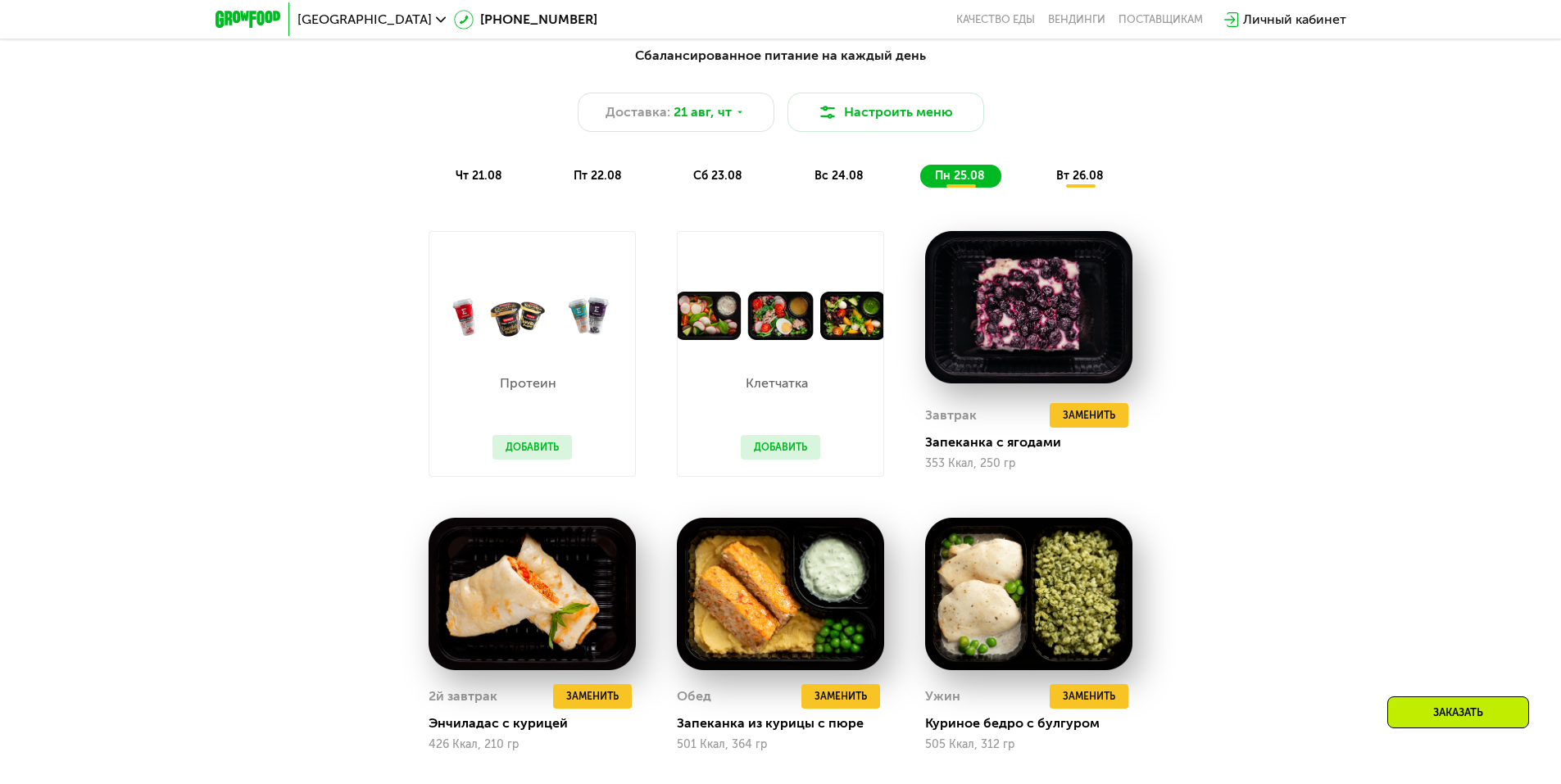
click at [530, 444] on button "Добавить" at bounding box center [532, 447] width 80 height 24
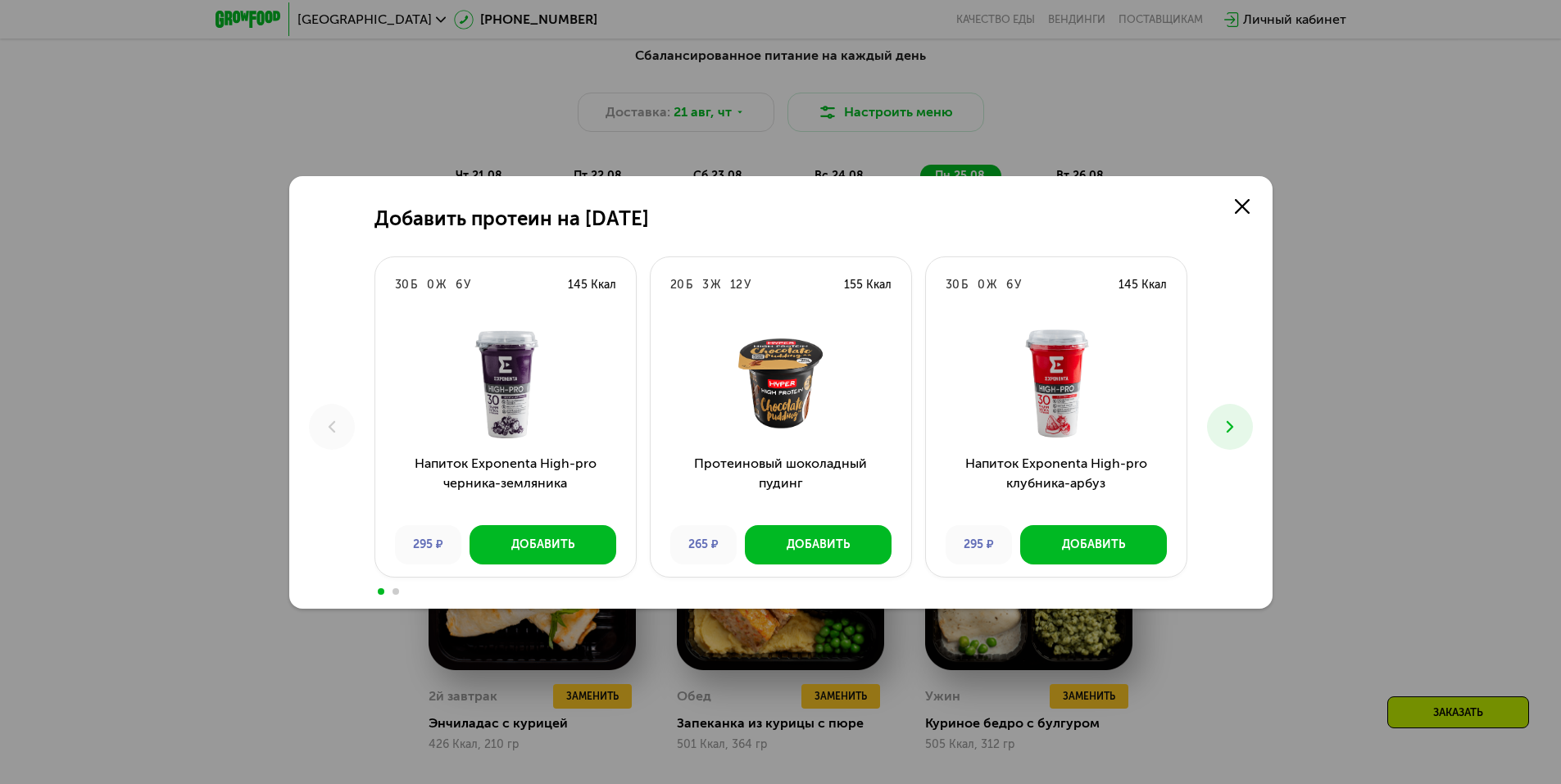
click at [1235, 420] on icon at bounding box center [1229, 426] width 20 height 20
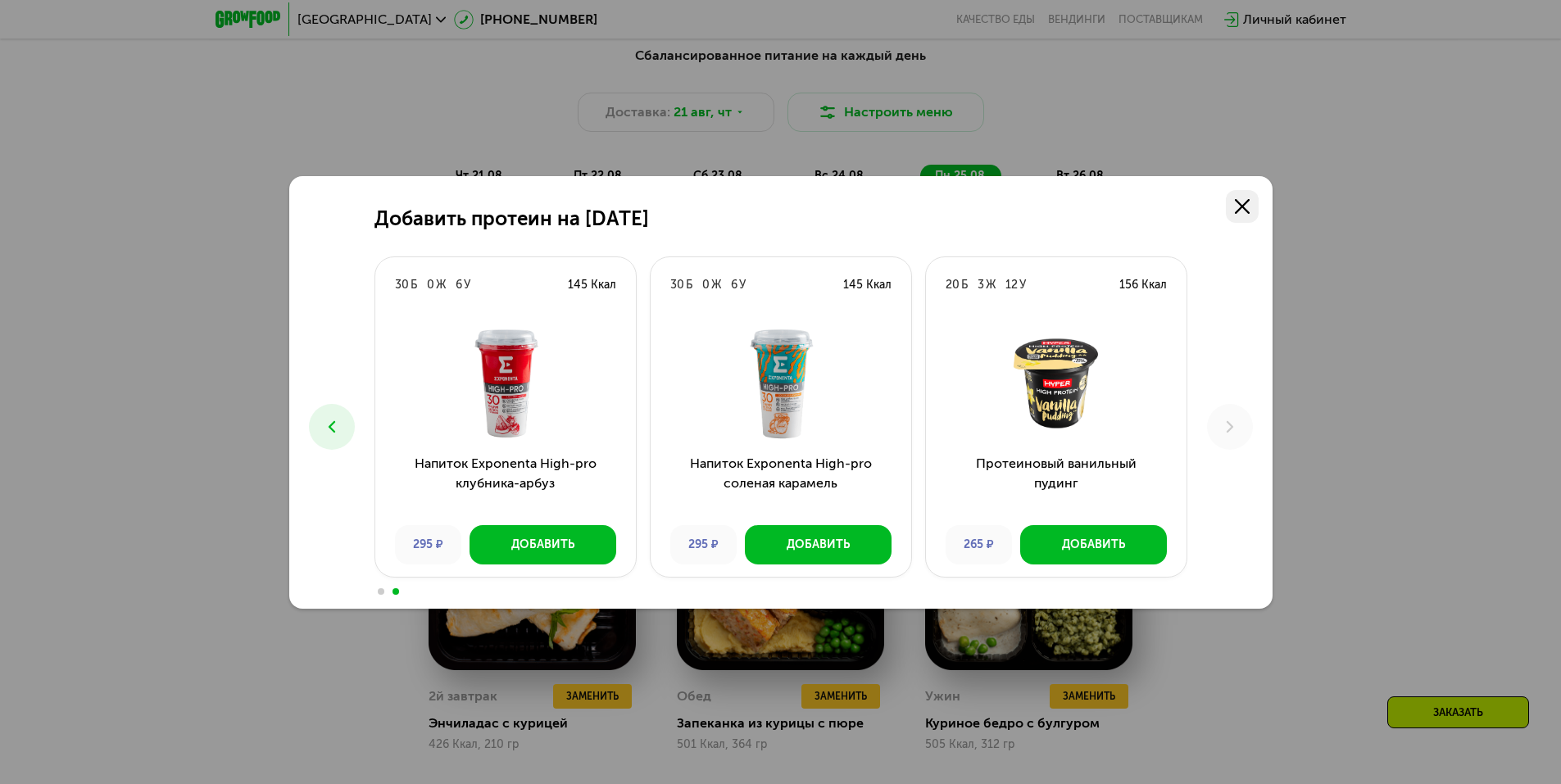
click at [1243, 211] on icon at bounding box center [1242, 206] width 14 height 14
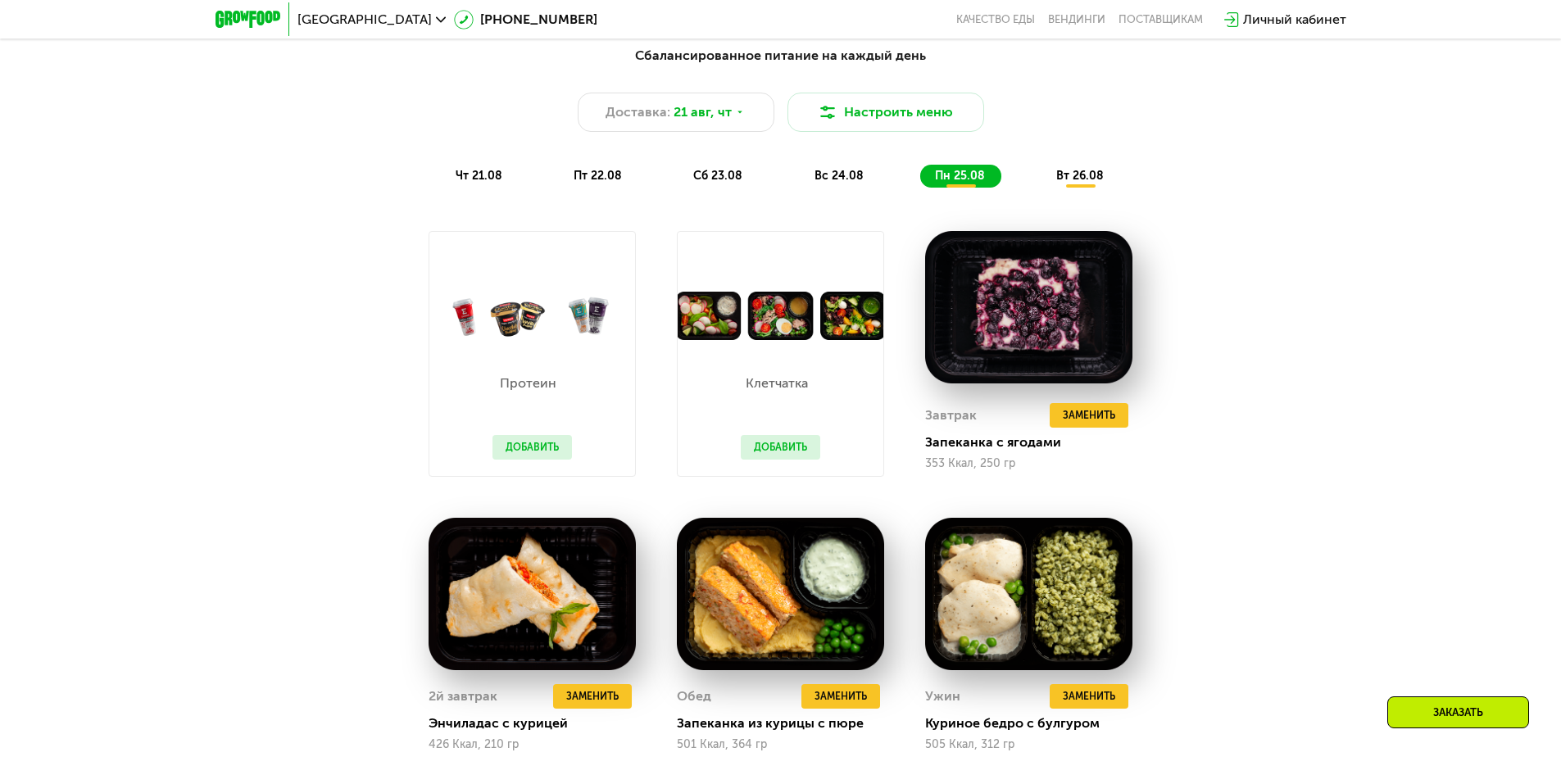
click at [779, 452] on button "Добавить" at bounding box center [780, 447] width 80 height 24
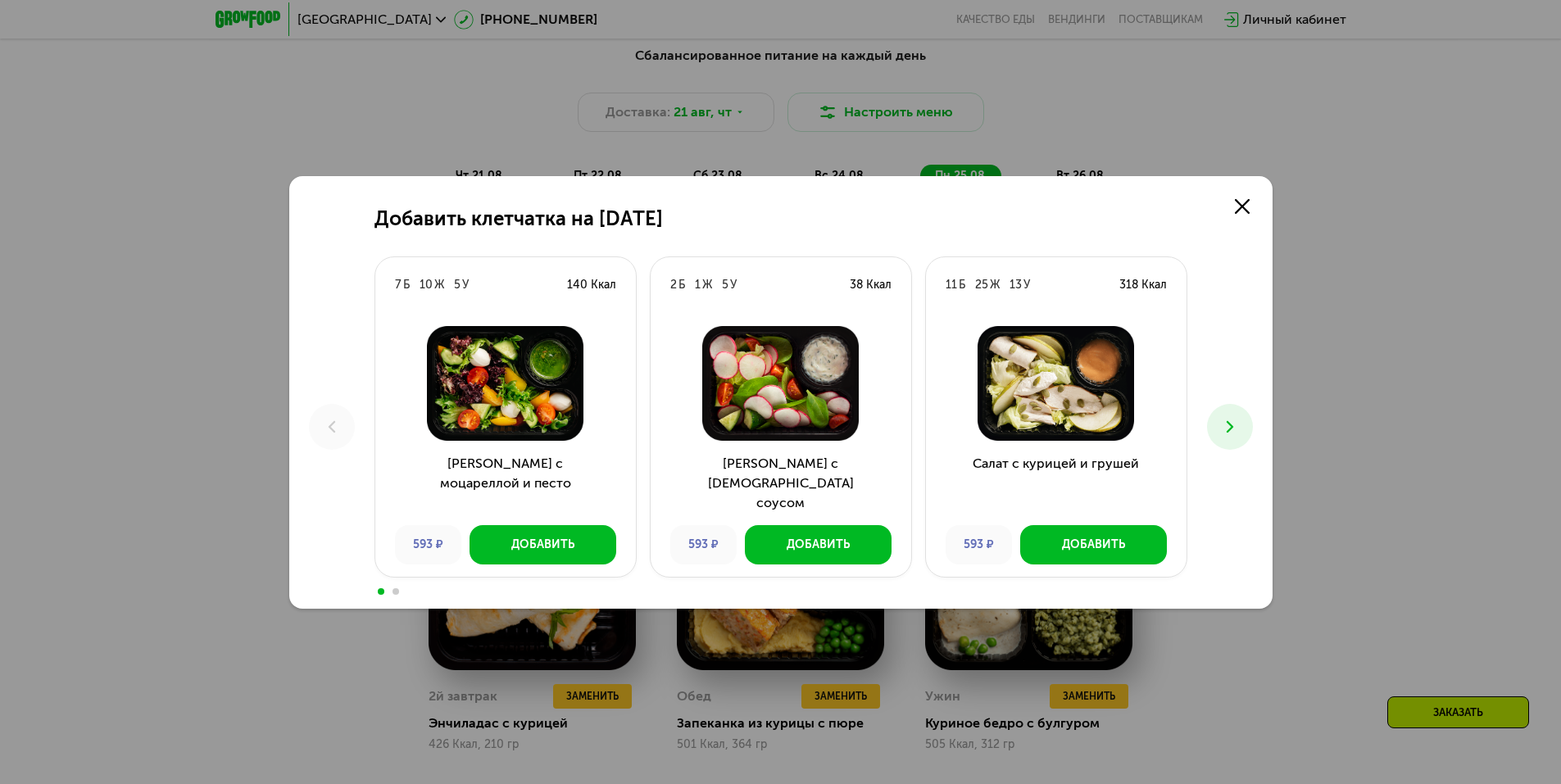
click at [1259, 198] on div "Добавить клетчатка на [DATE] 7 Б 10 Ж 5 У 140 Ккал Салат с моцареллой и песто 5…" at bounding box center [780, 392] width 983 height 433
click at [1248, 196] on link at bounding box center [1242, 206] width 33 height 33
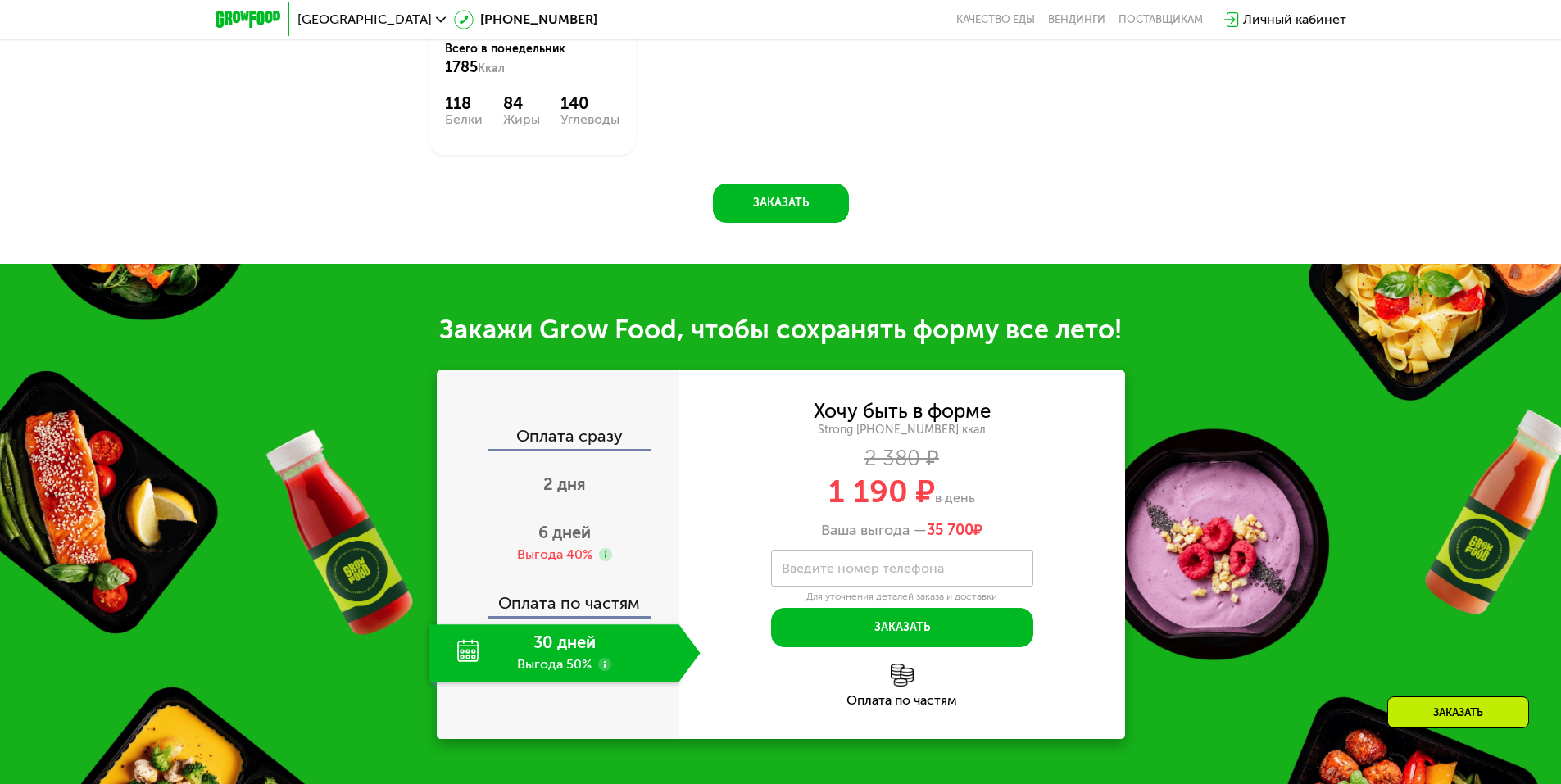
scroll to position [1868, 0]
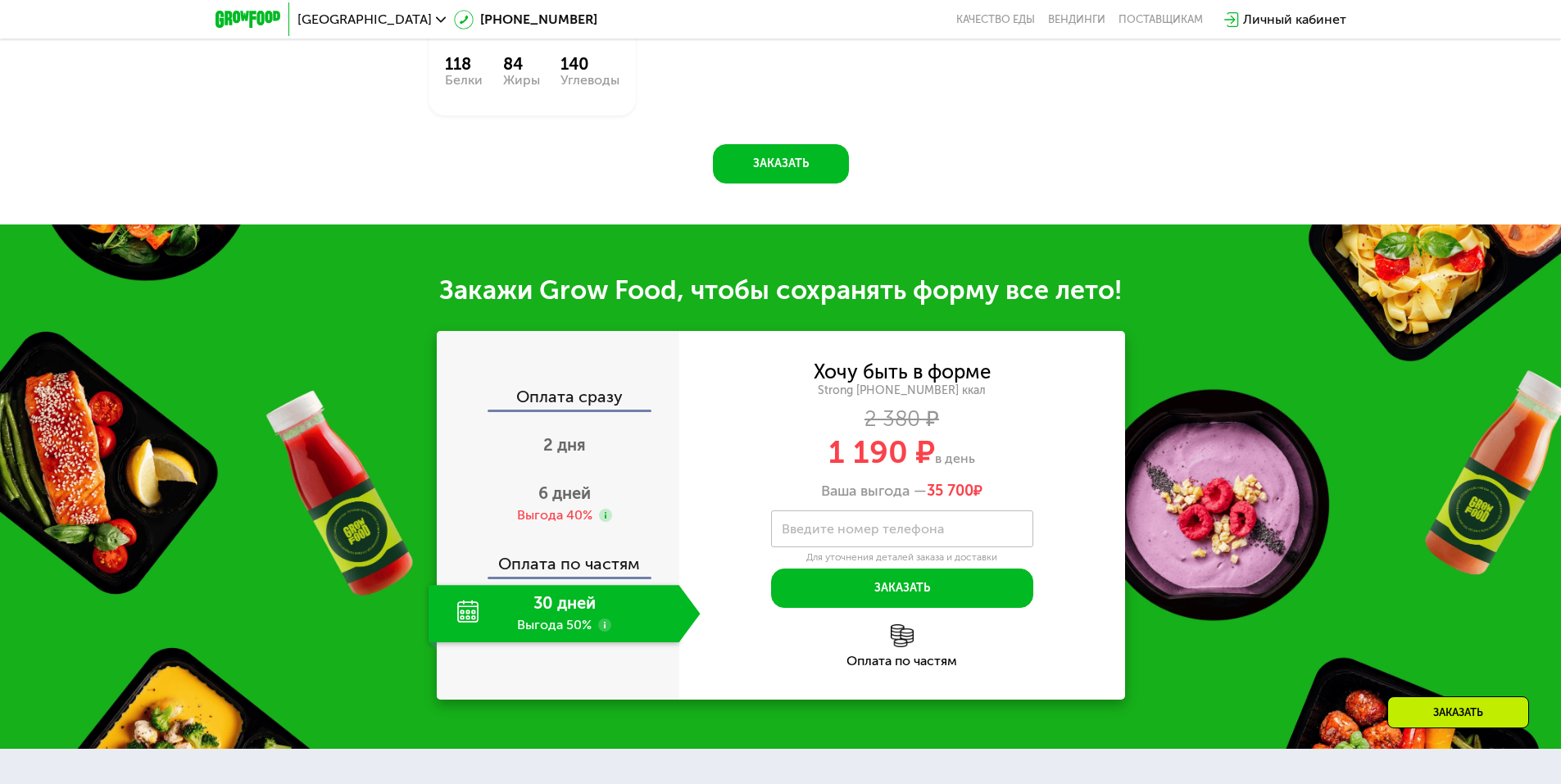
click at [609, 617] on div "30 дней Выгода 50%" at bounding box center [554, 614] width 251 height 57
click at [871, 533] on label "Введите номер телефона" at bounding box center [862, 529] width 162 height 9
click at [871, 539] on input "Введите номер телефона" at bounding box center [901, 529] width 263 height 37
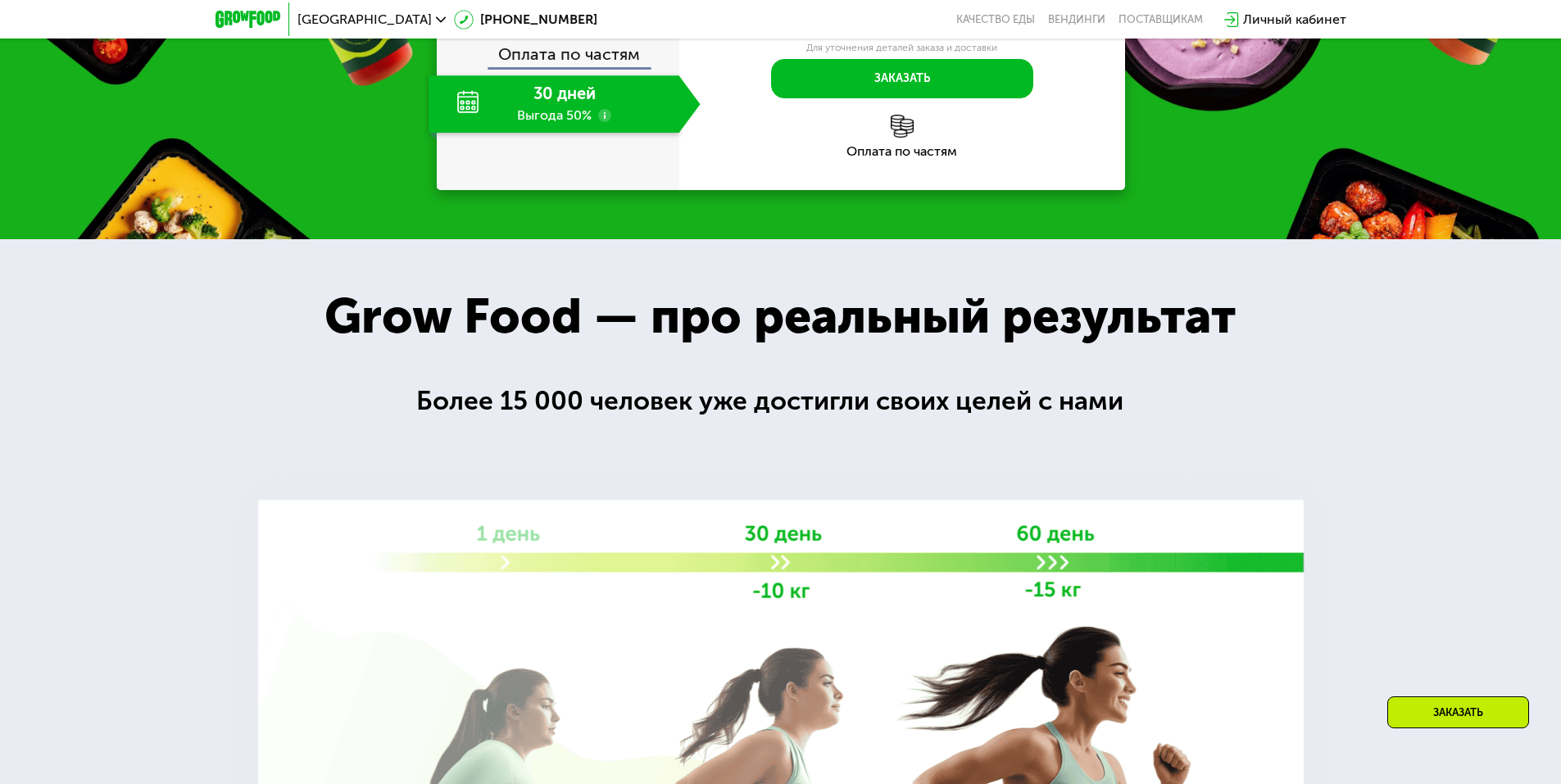
scroll to position [2687, 0]
